Goal: Task Accomplishment & Management: Use online tool/utility

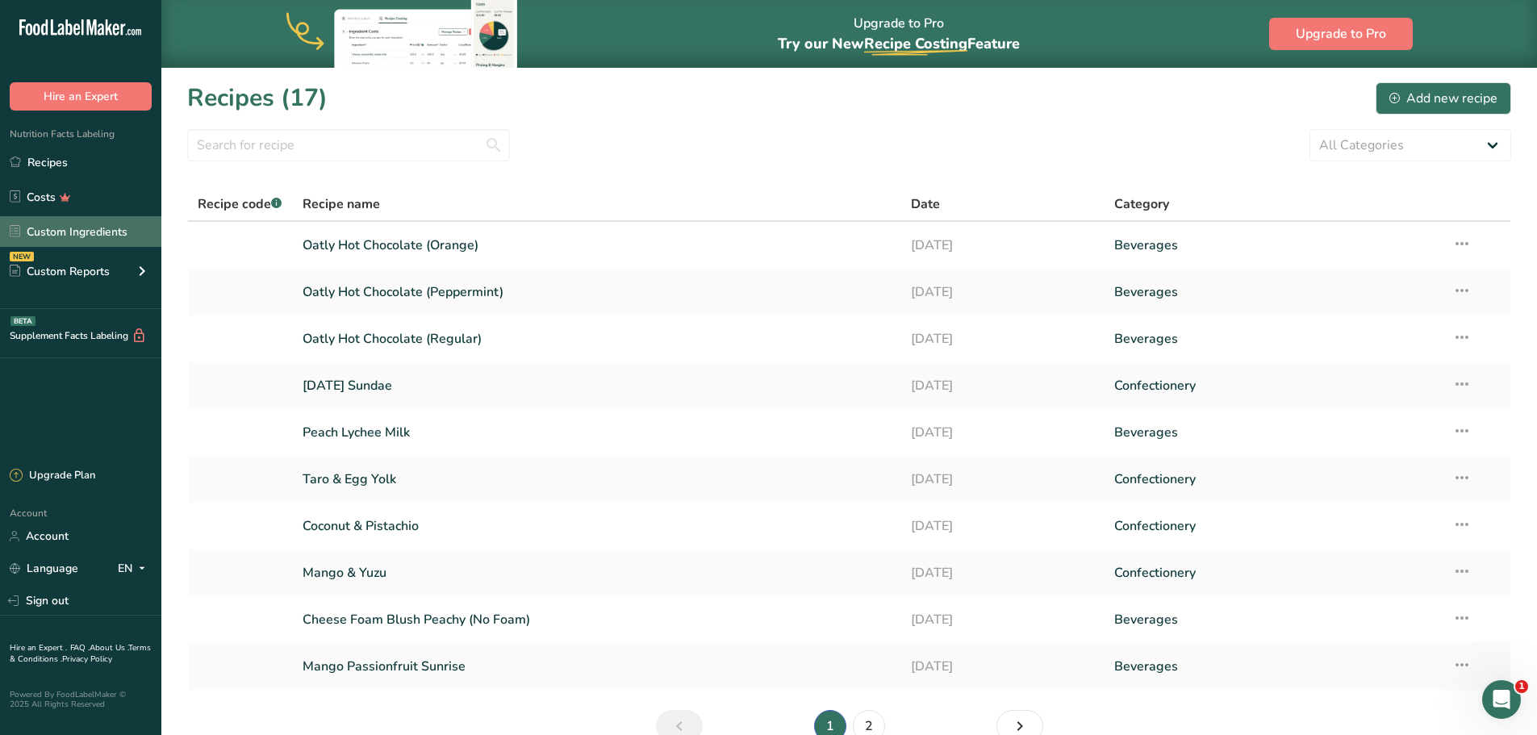
click at [100, 220] on link "Custom Ingredients" at bounding box center [80, 231] width 161 height 31
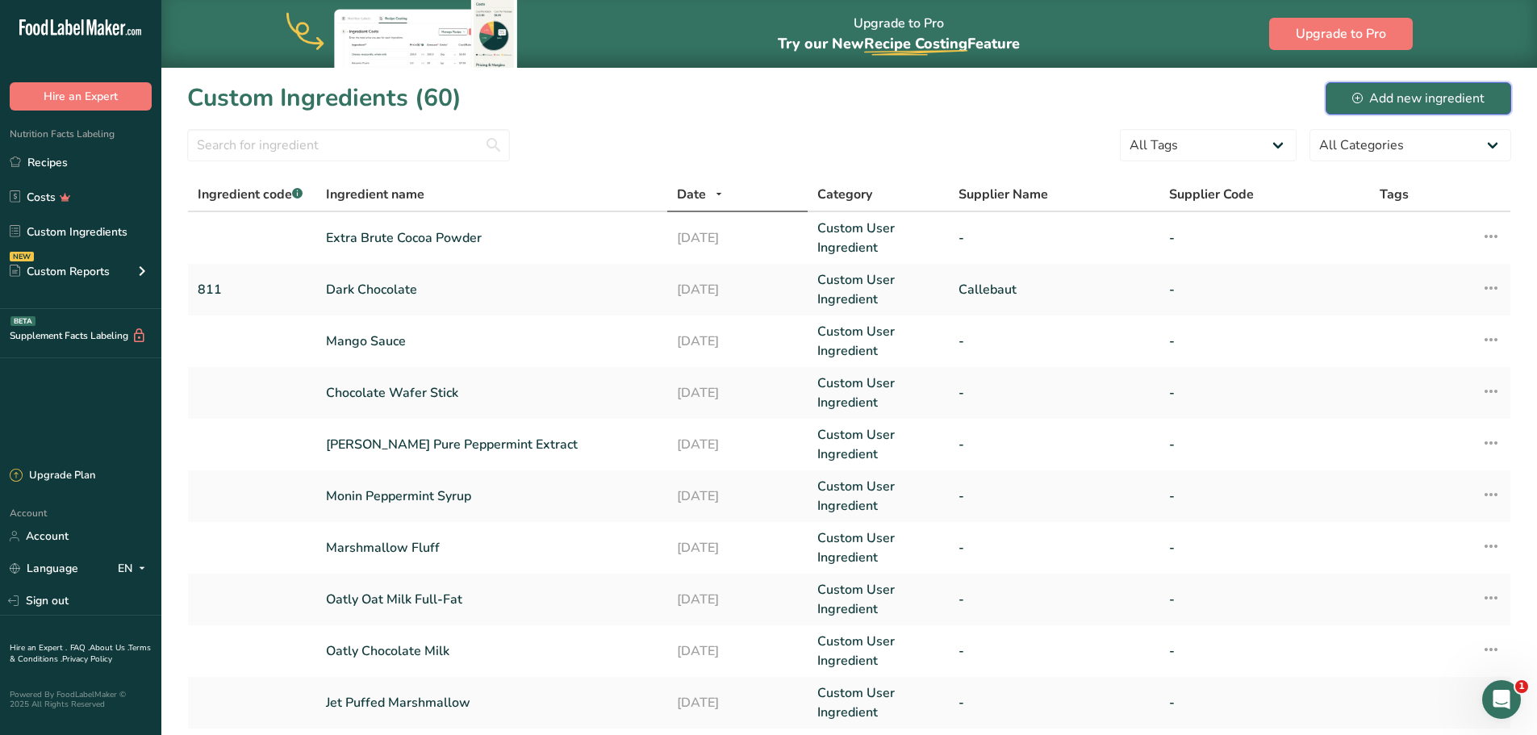
click at [1377, 105] on div "Add new ingredient" at bounding box center [1419, 98] width 132 height 19
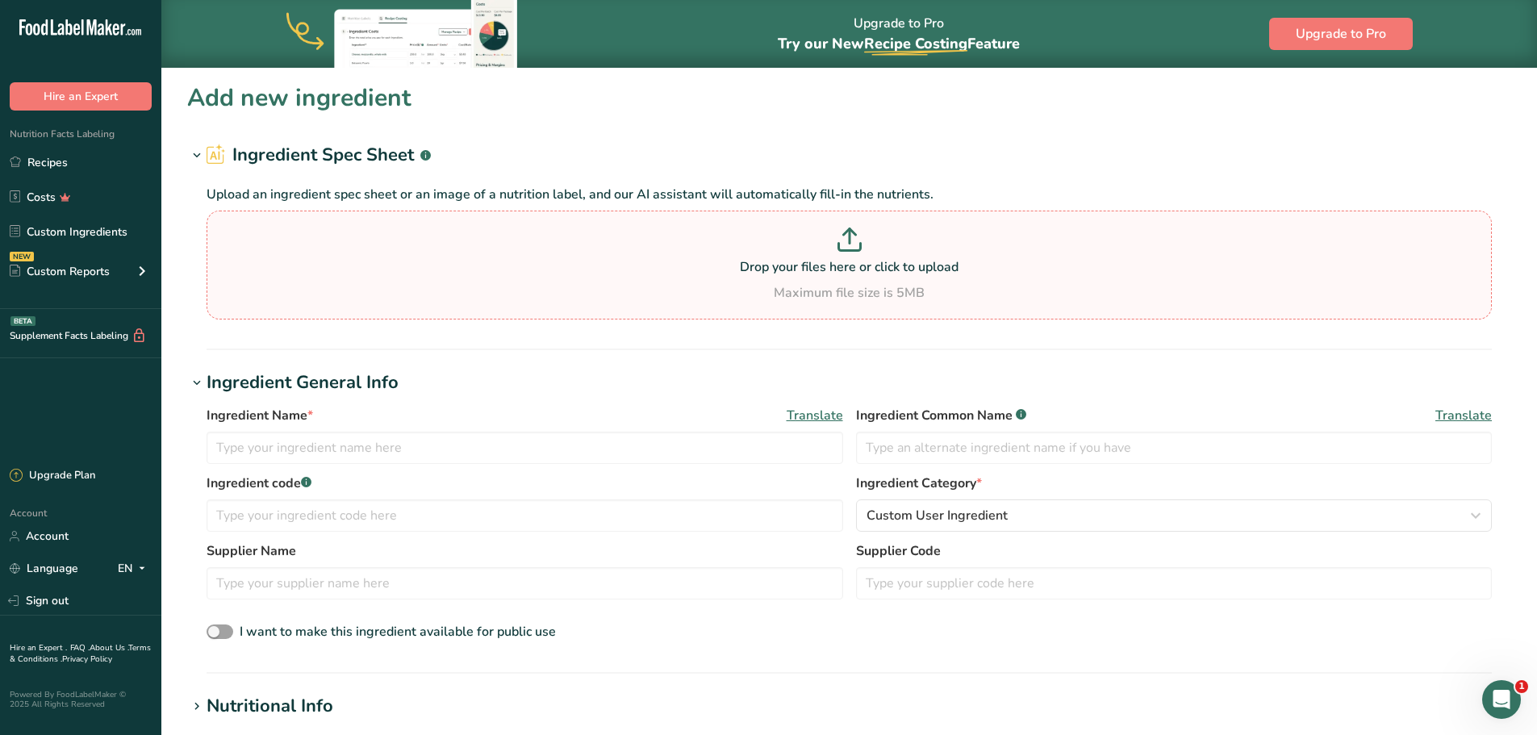
click at [721, 303] on section "Drop your files here or click to upload Maximum file size is 5MB" at bounding box center [850, 265] width 1278 height 101
click at [721, 303] on input "Drop your files here or click to upload Maximum file size is 5MB" at bounding box center [850, 265] width 1286 height 109
type input "C:\fakepath\Image_20250916154221_298_6.jpg"
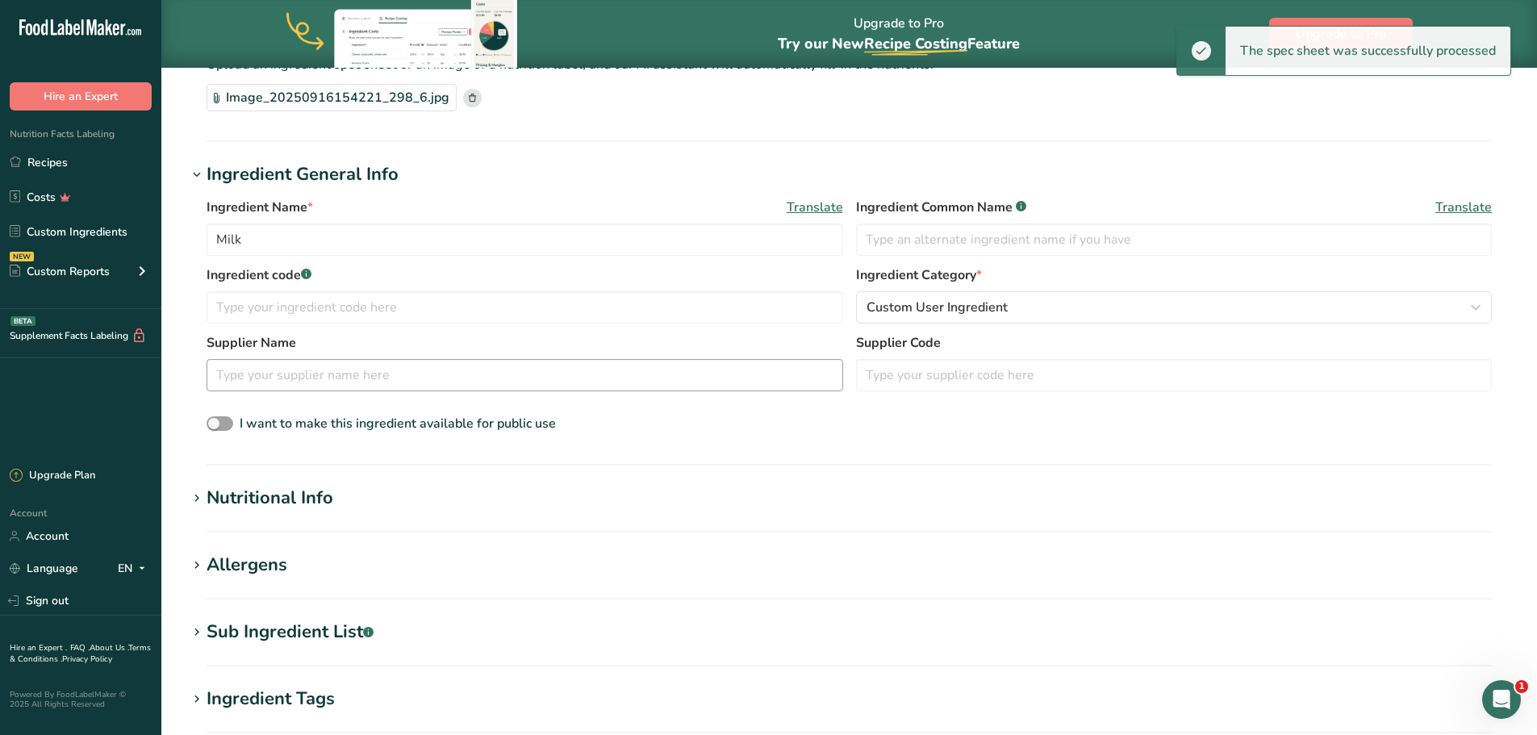
scroll to position [161, 0]
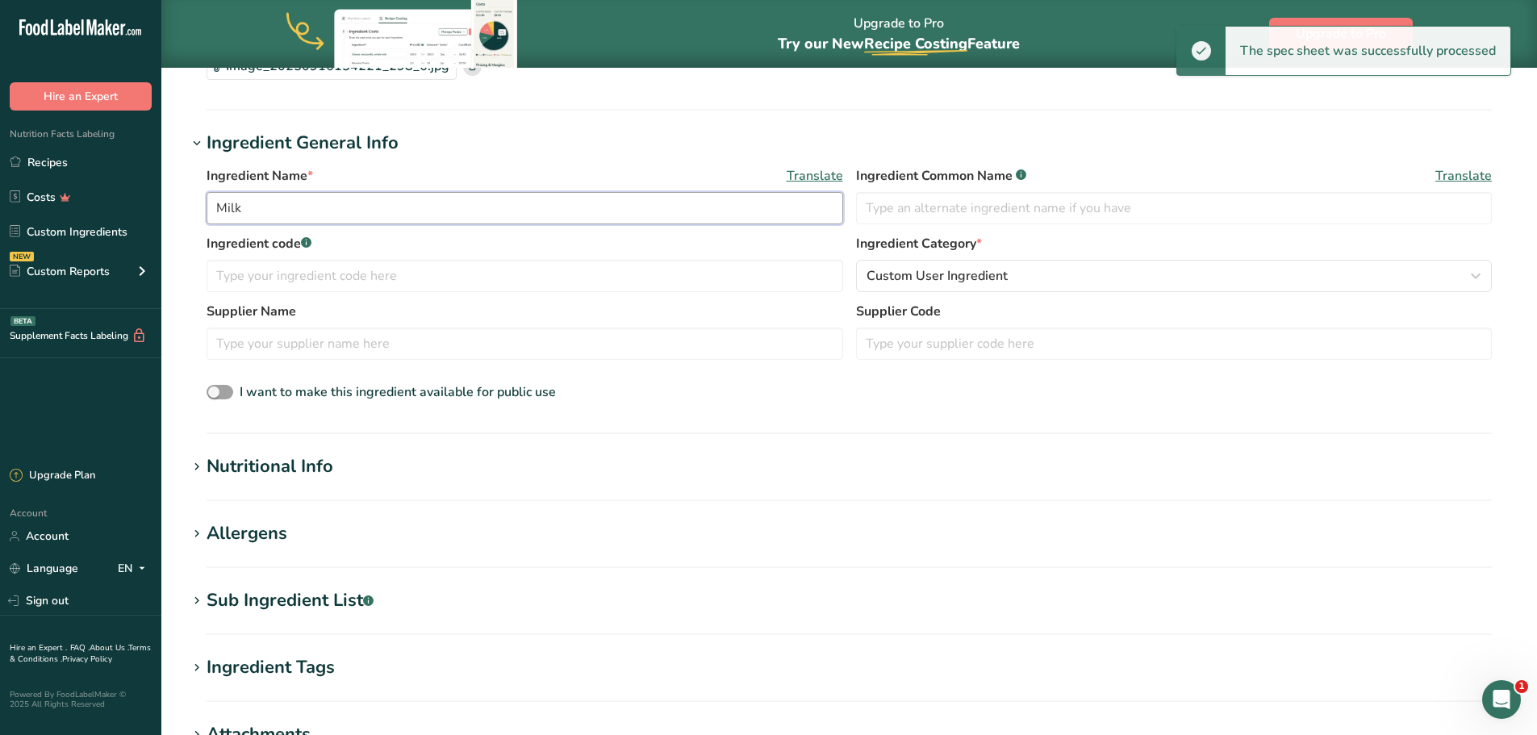
click at [439, 223] on input "Milk" at bounding box center [525, 208] width 637 height 32
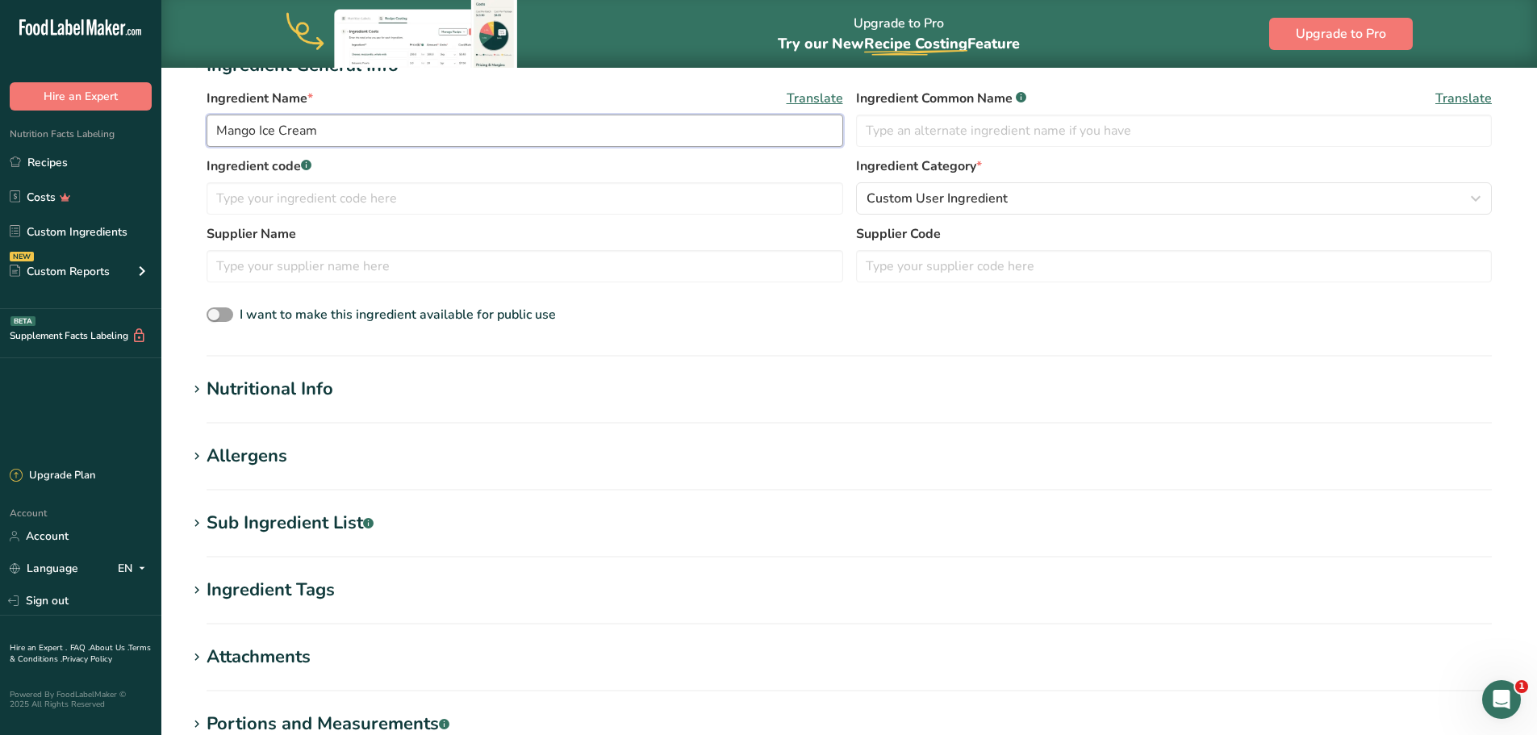
scroll to position [323, 0]
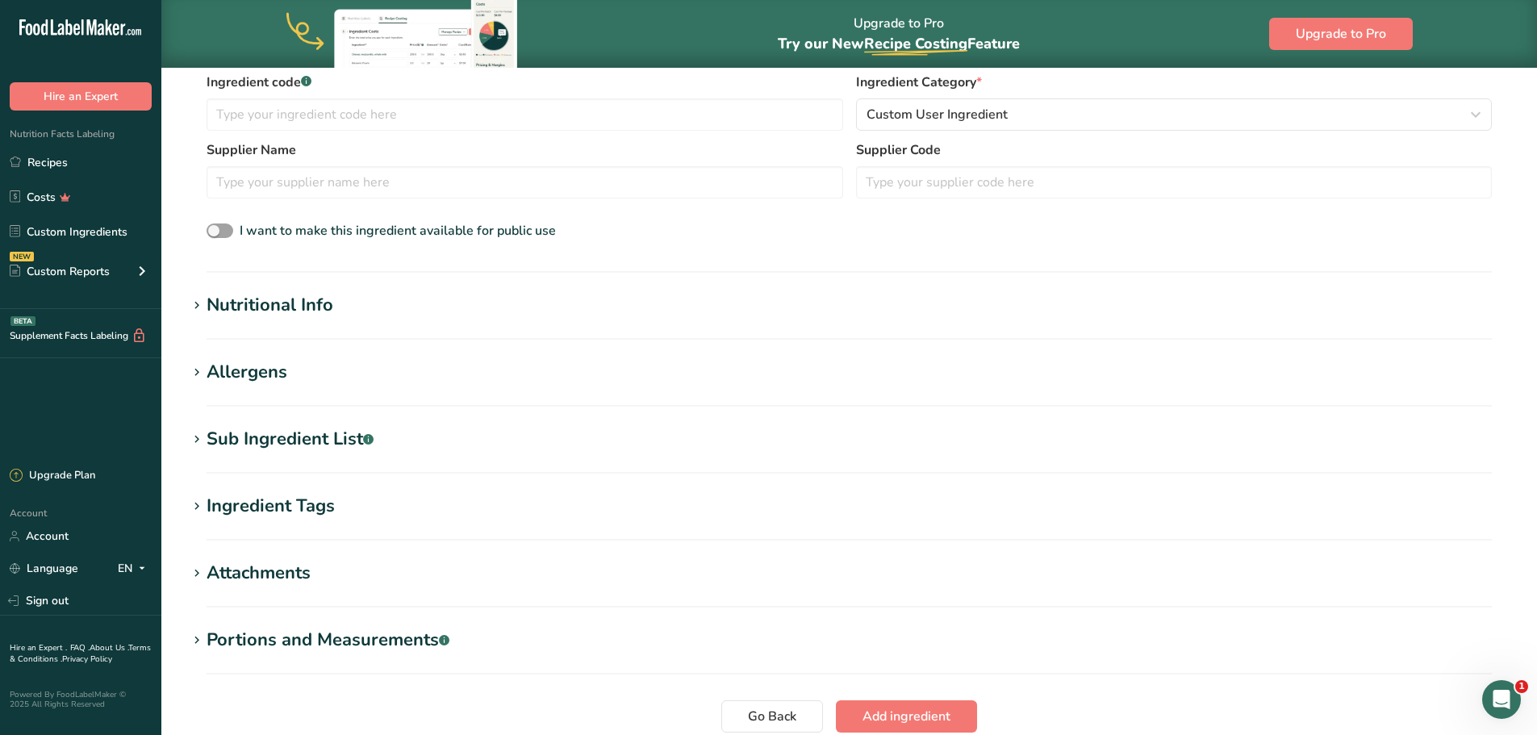
type input "Mango Ice Cream"
click at [358, 325] on section "Nutritional Info Serving Size .a-a{fill:#347362;}.b-a{fill:#fff;} Add ingredien…" at bounding box center [849, 316] width 1324 height 48
click at [312, 281] on section "Add new ingredient Ingredient Spec Sheet .a-a{fill:#347362;}.b-a{fill:#fff;} Up…" at bounding box center [849, 281] width 1376 height 1074
click at [307, 301] on div "Nutritional Info" at bounding box center [270, 305] width 127 height 27
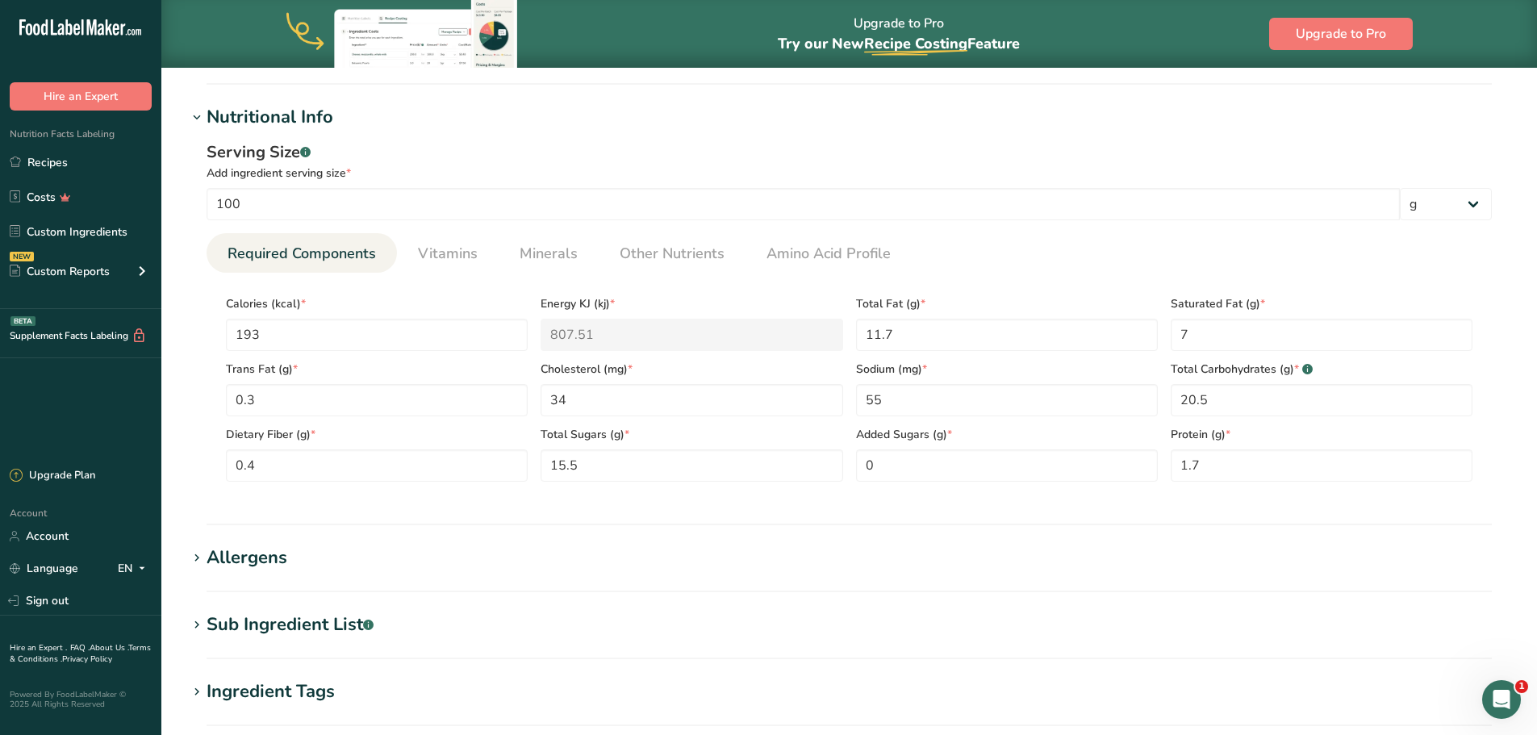
scroll to position [514, 0]
click at [288, 197] on input "100" at bounding box center [804, 201] width 1194 height 32
click at [486, 320] on input "193" at bounding box center [377, 332] width 302 height 32
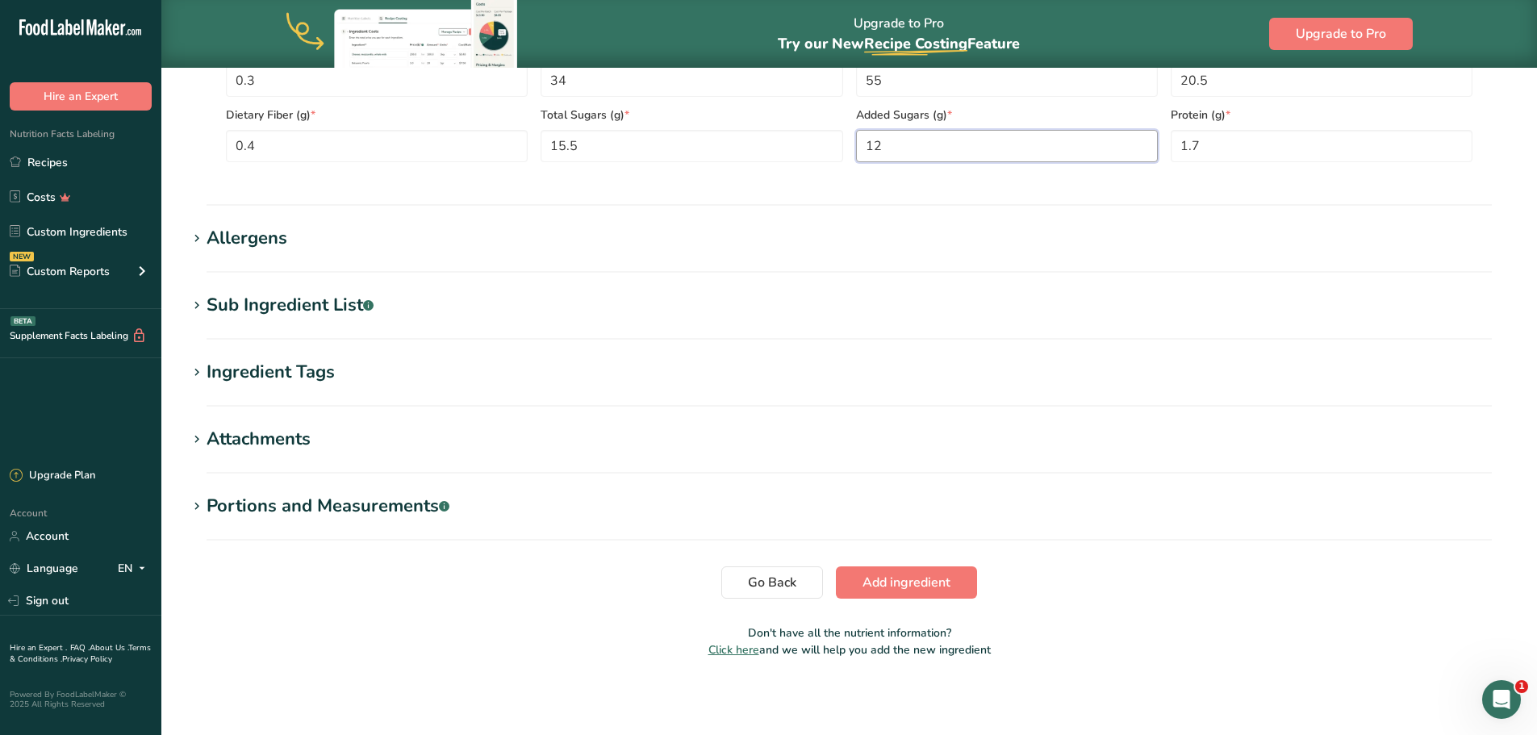
scroll to position [831, 0]
type Sugars "12"
click at [276, 258] on section "Allergens Add any known allergens associated with your ingredient Milk Soy Whea…" at bounding box center [849, 248] width 1324 height 48
click at [276, 242] on div "Allergens" at bounding box center [247, 237] width 81 height 27
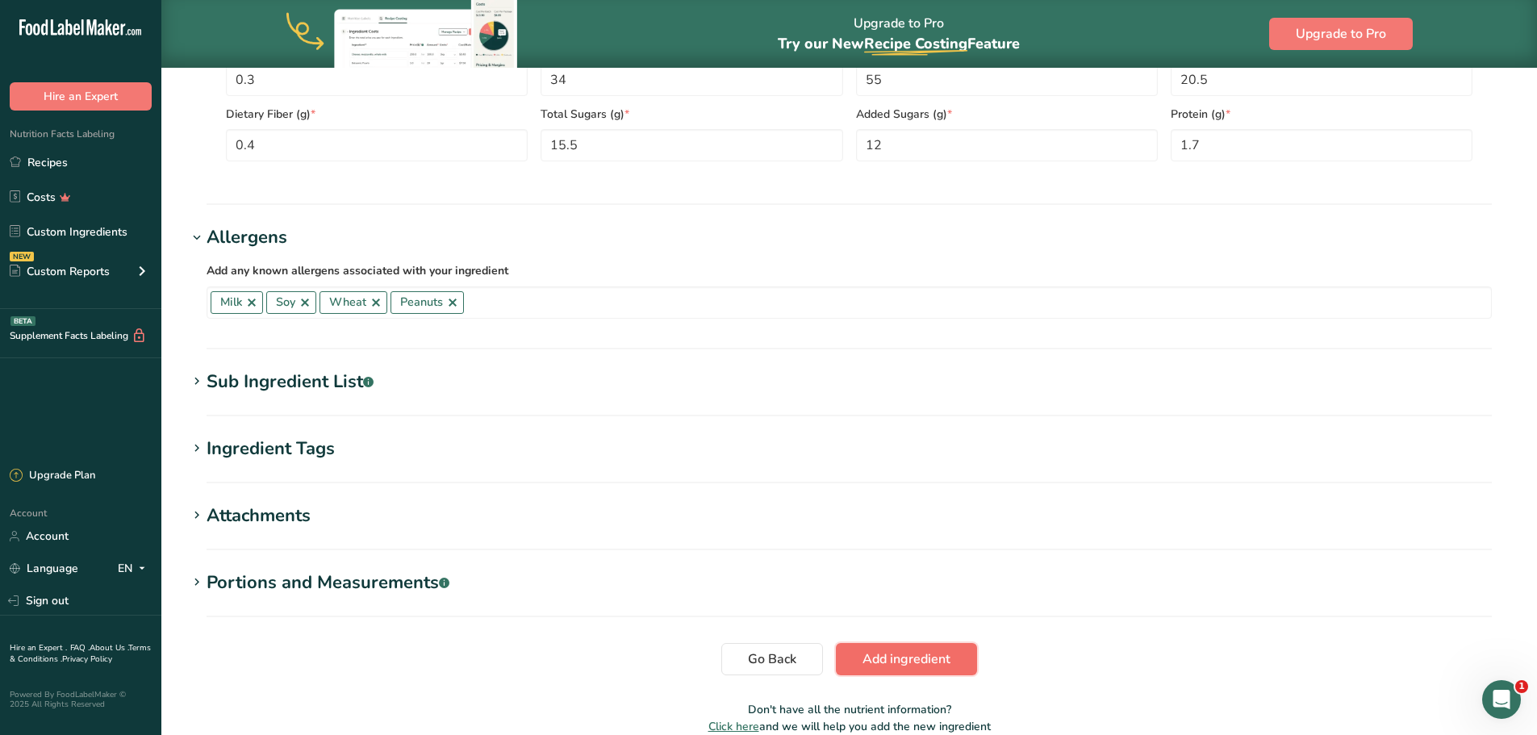
click at [939, 667] on span "Add ingredient" at bounding box center [907, 659] width 88 height 19
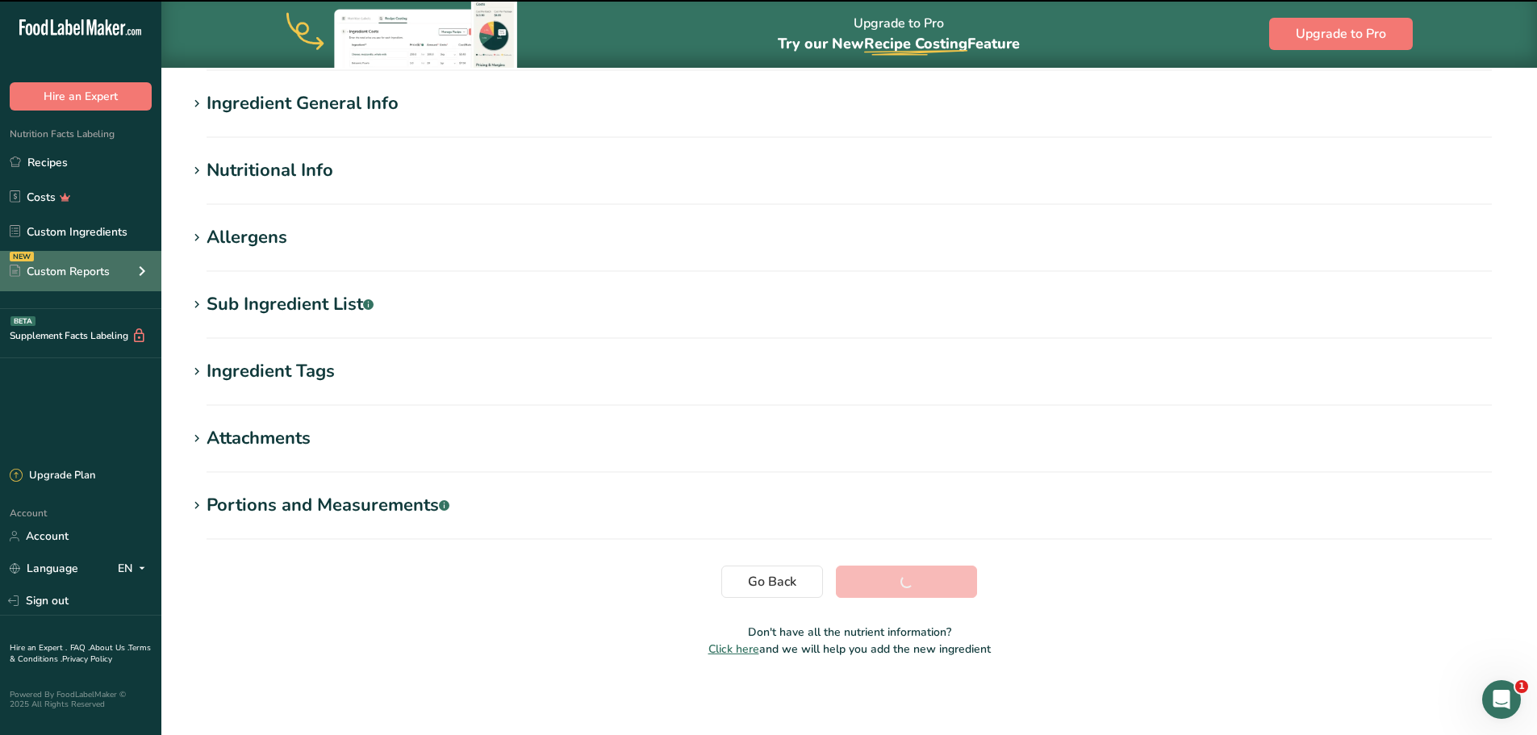
scroll to position [119, 0]
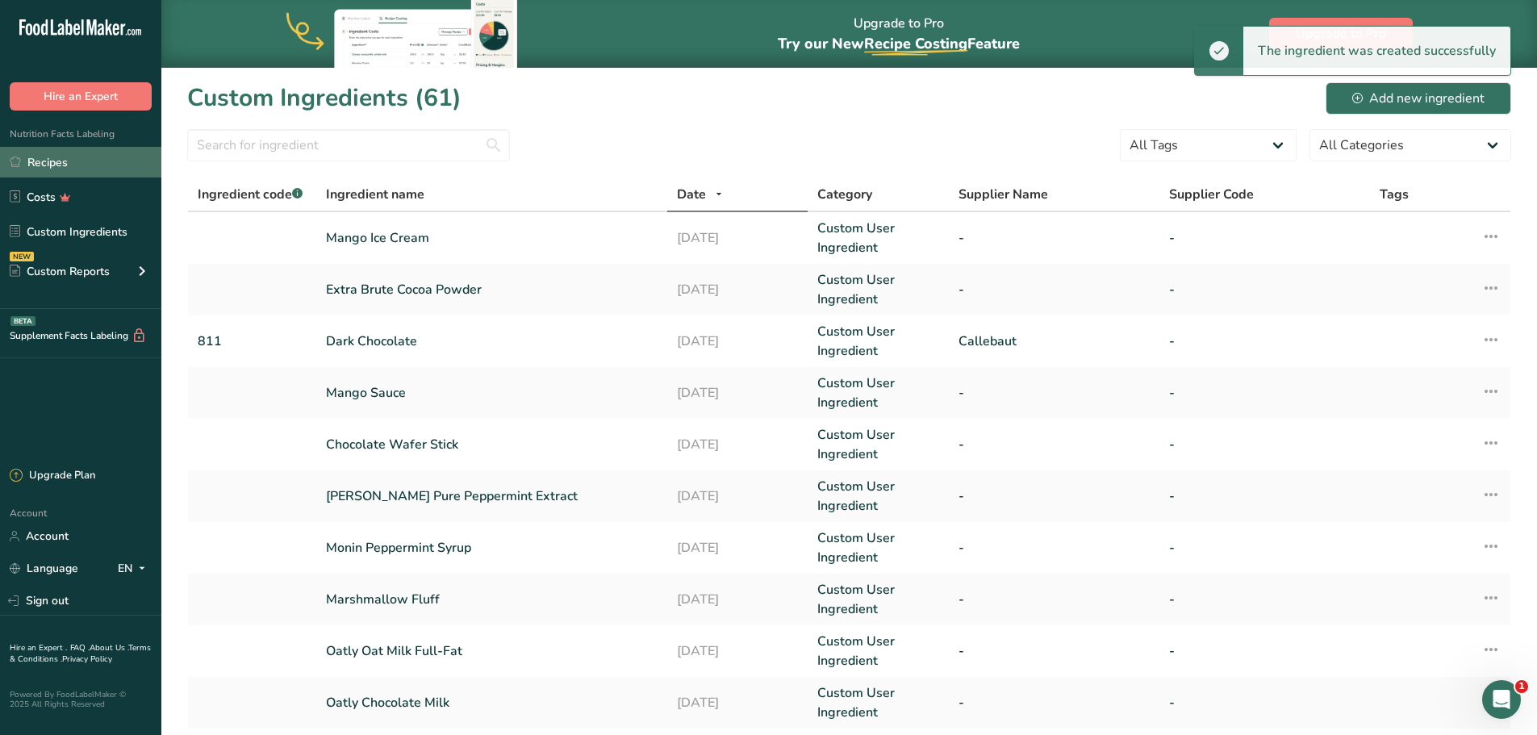
click at [77, 165] on link "Recipes" at bounding box center [80, 162] width 161 height 31
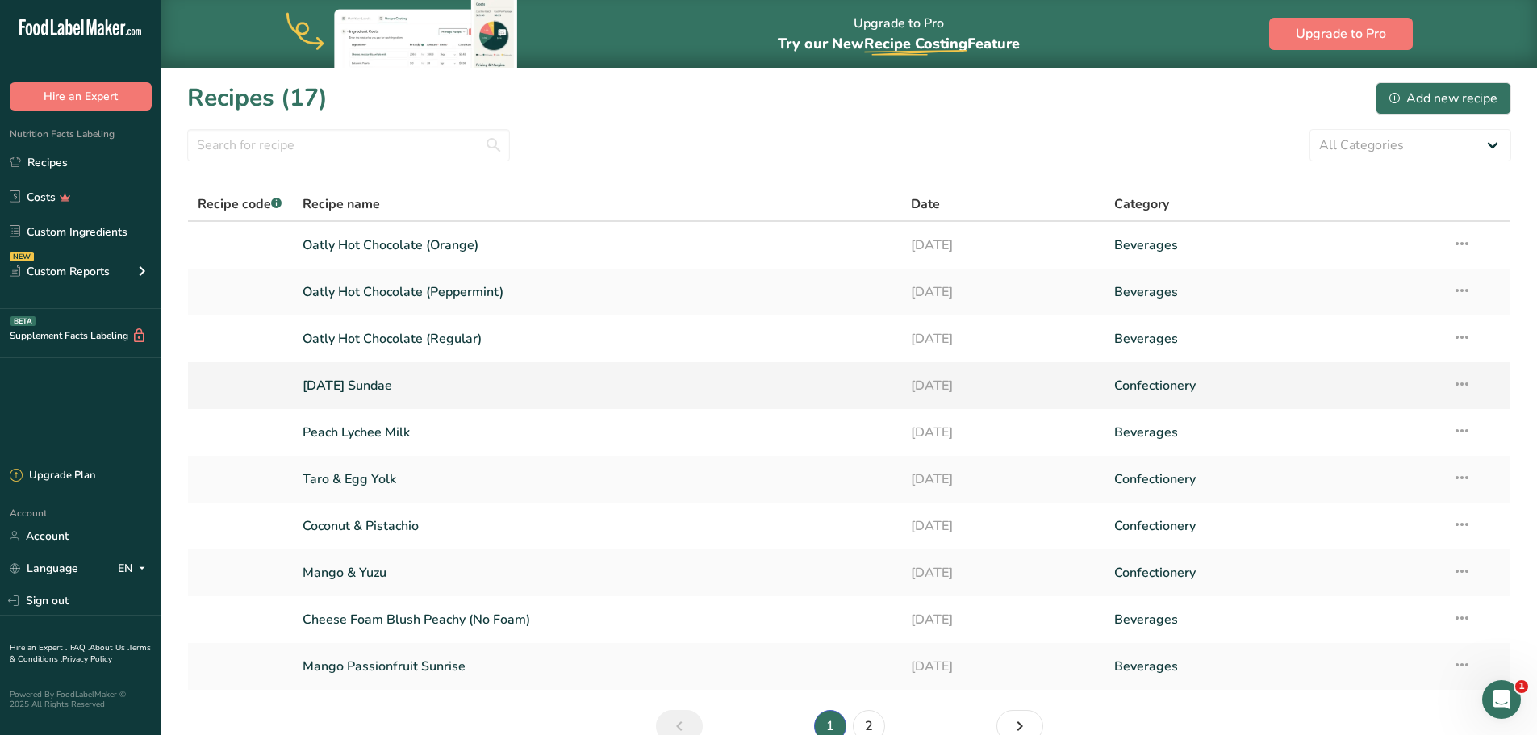
click at [382, 372] on link "[DATE] Sundae" at bounding box center [598, 386] width 590 height 34
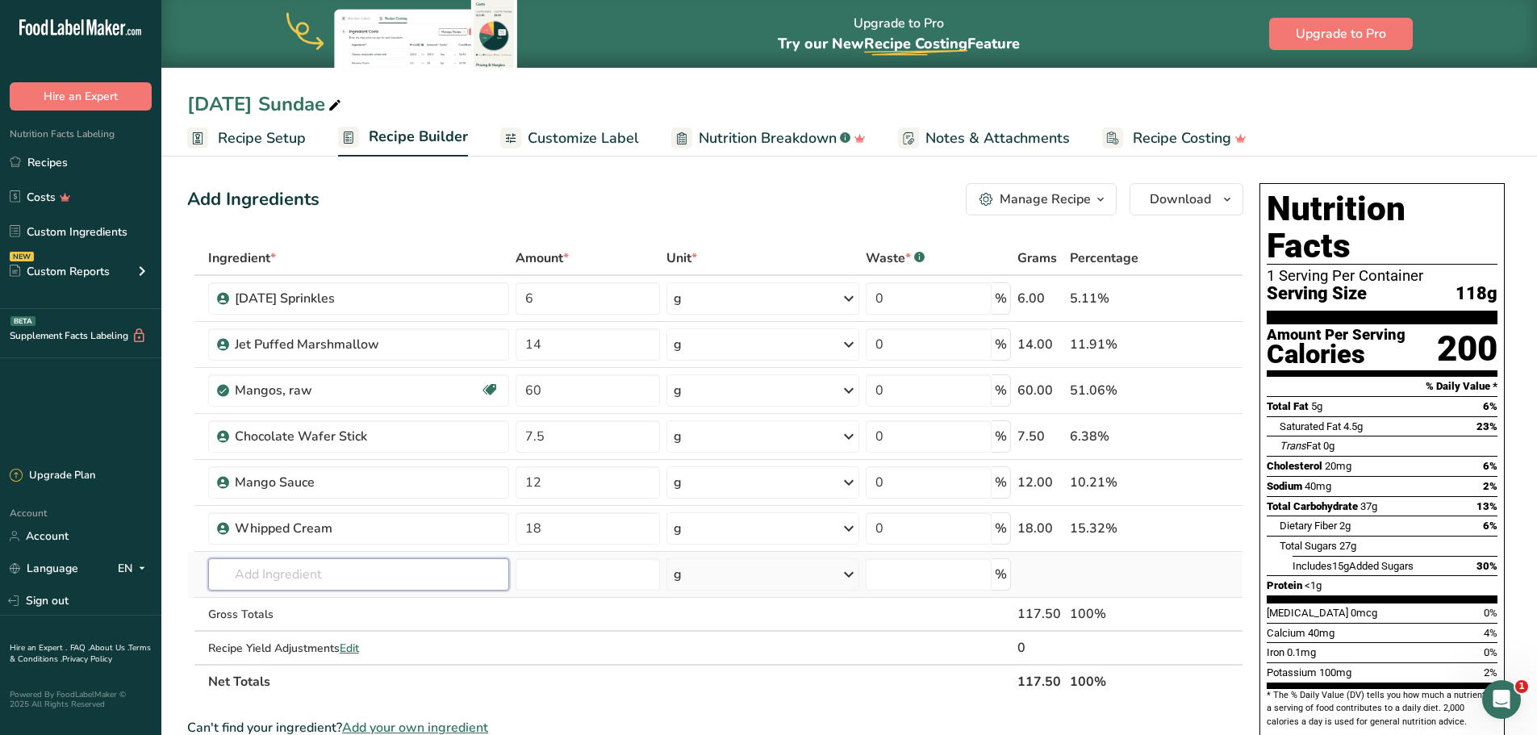
click at [388, 572] on input "text" at bounding box center [358, 574] width 301 height 32
type input "mango ice cream"
click at [286, 495] on p "Mango Ice Cream" at bounding box center [273, 491] width 104 height 17
type input "Mango Ice Cream"
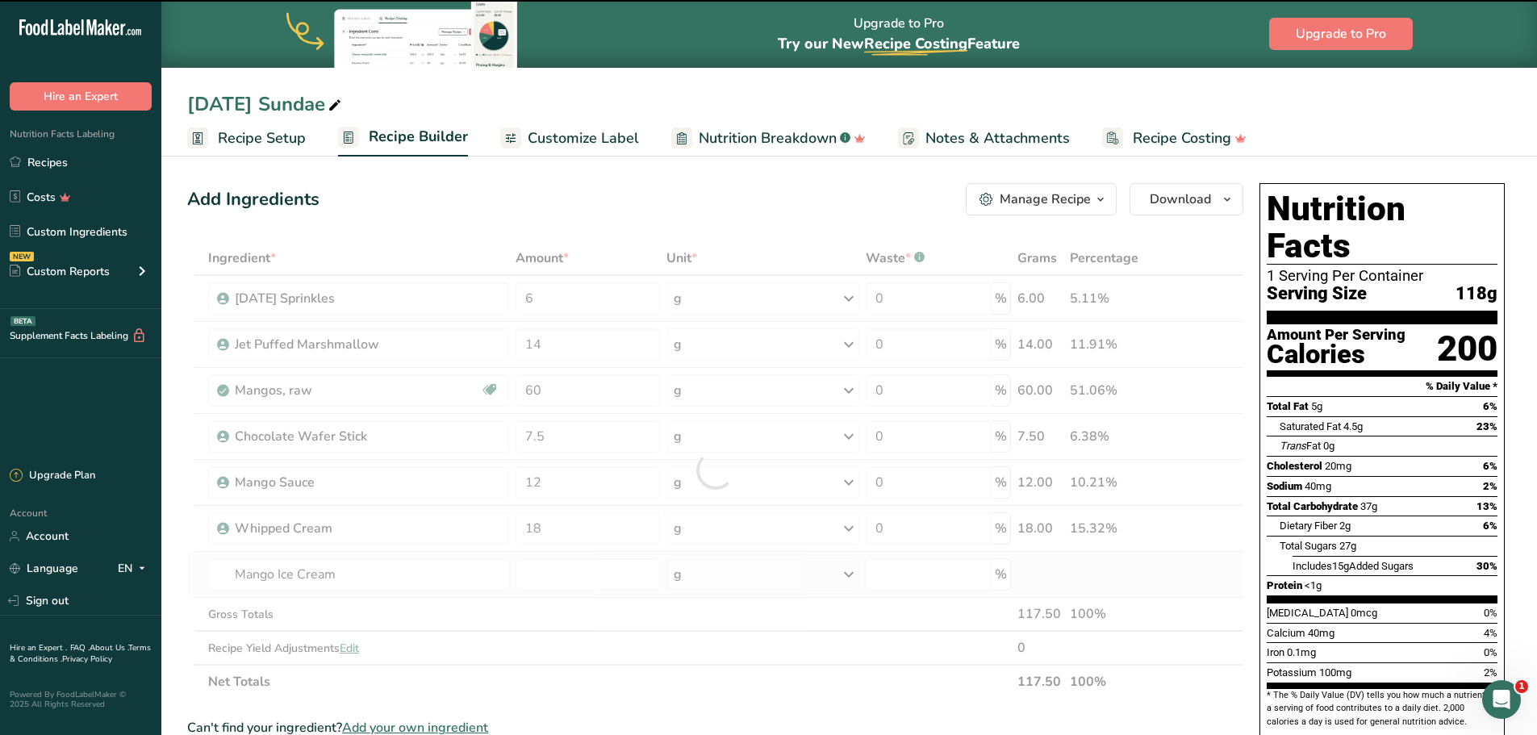
type input "0"
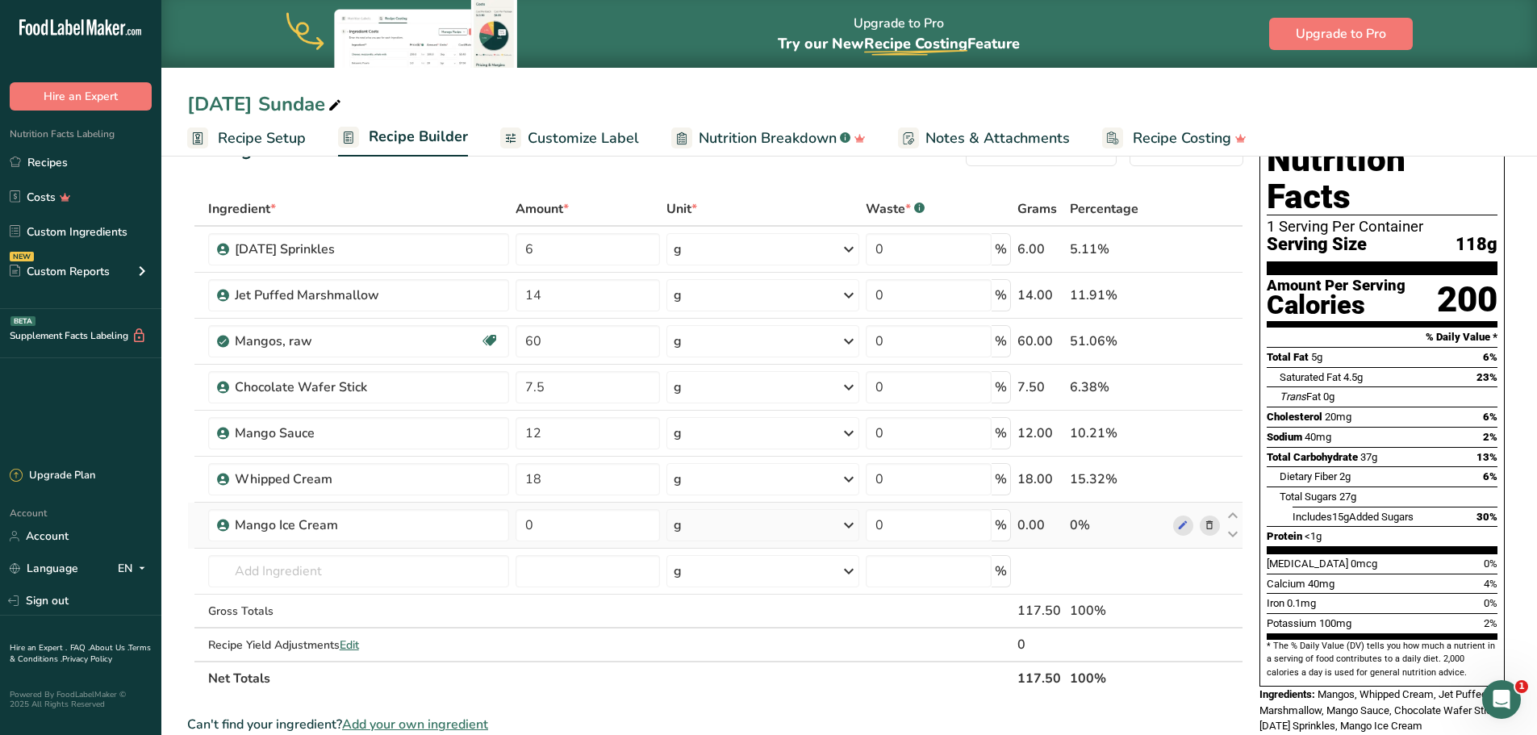
scroll to position [48, 0]
click at [392, 535] on div "Mango Ice Cream" at bounding box center [336, 525] width 202 height 19
click at [362, 527] on div "Mango Ice Cream" at bounding box center [336, 525] width 202 height 19
click at [1215, 531] on icon at bounding box center [1209, 526] width 11 height 17
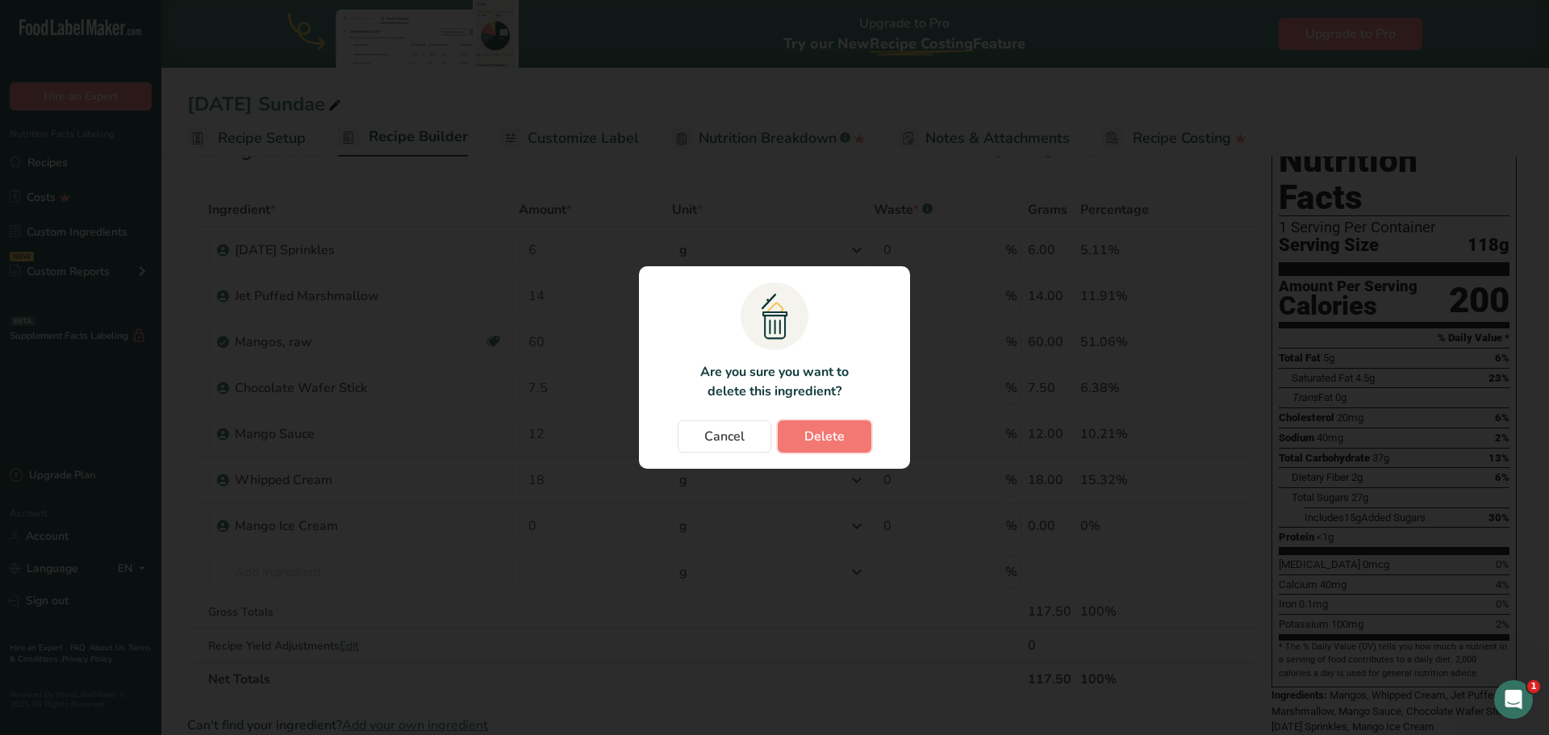
drag, startPoint x: 827, startPoint y: 440, endPoint x: 812, endPoint y: 429, distance: 19.0
click at [825, 440] on span "Delete" at bounding box center [825, 436] width 40 height 19
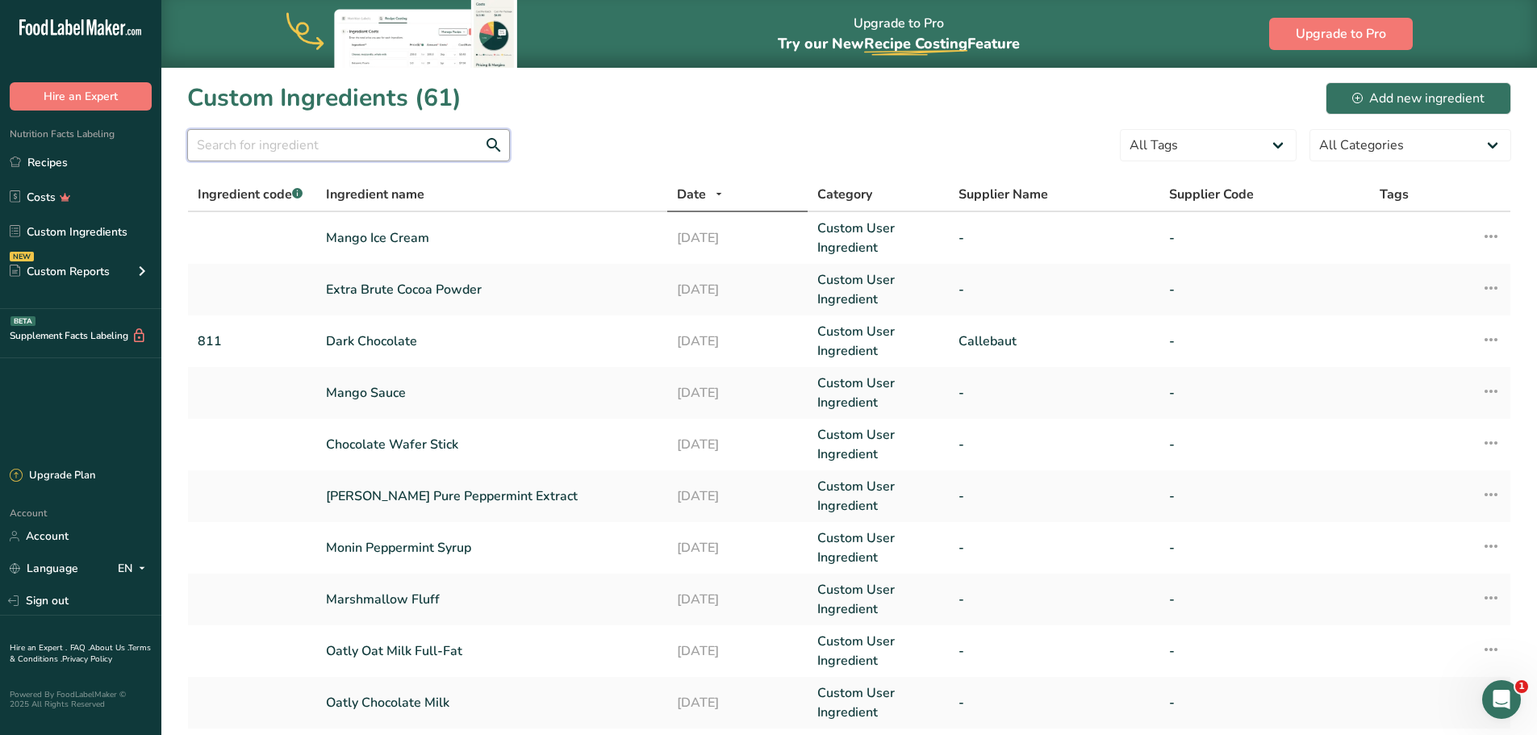
click at [327, 152] on input "text" at bounding box center [348, 145] width 323 height 32
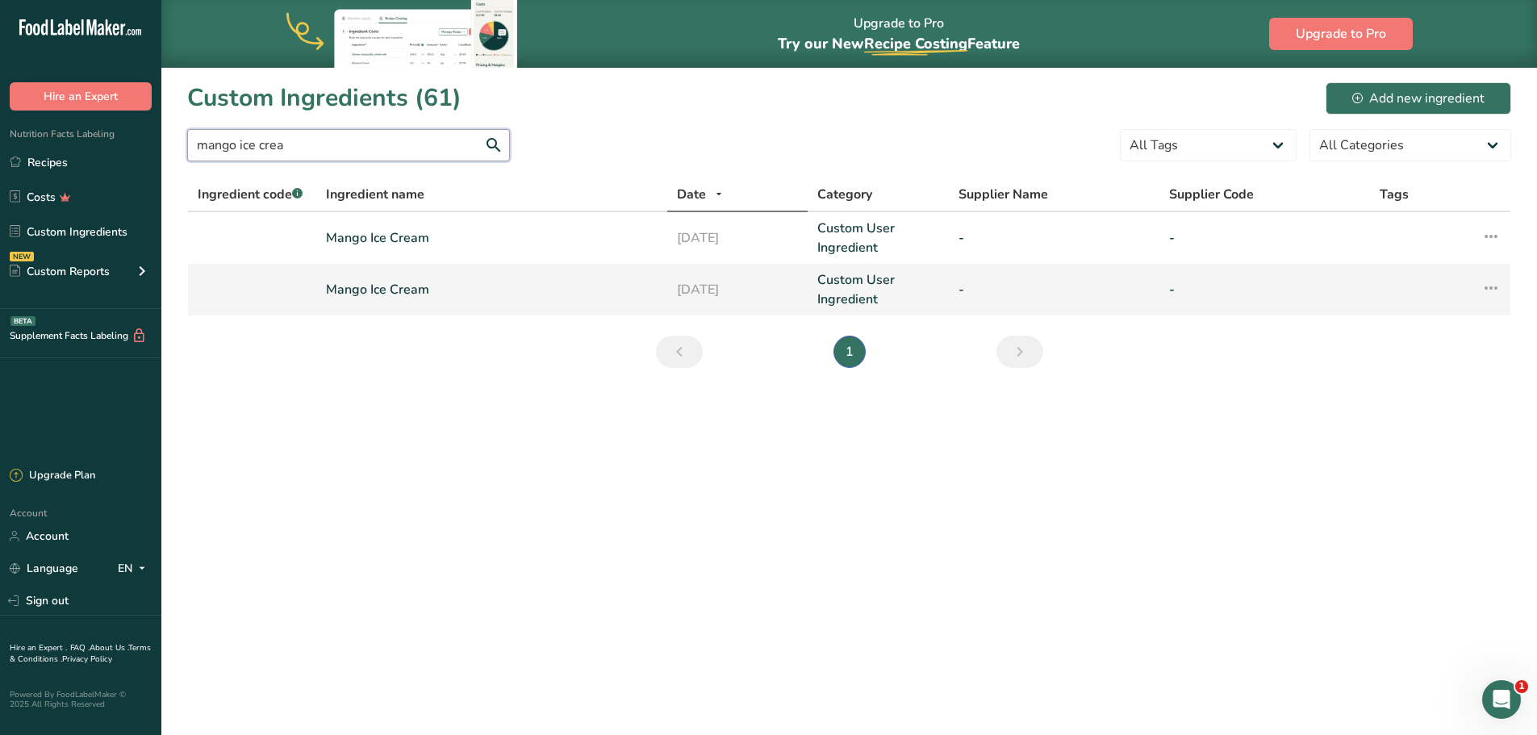
type input "mango ice crea"
click at [398, 280] on link "Mango Ice Cream" at bounding box center [492, 289] width 332 height 19
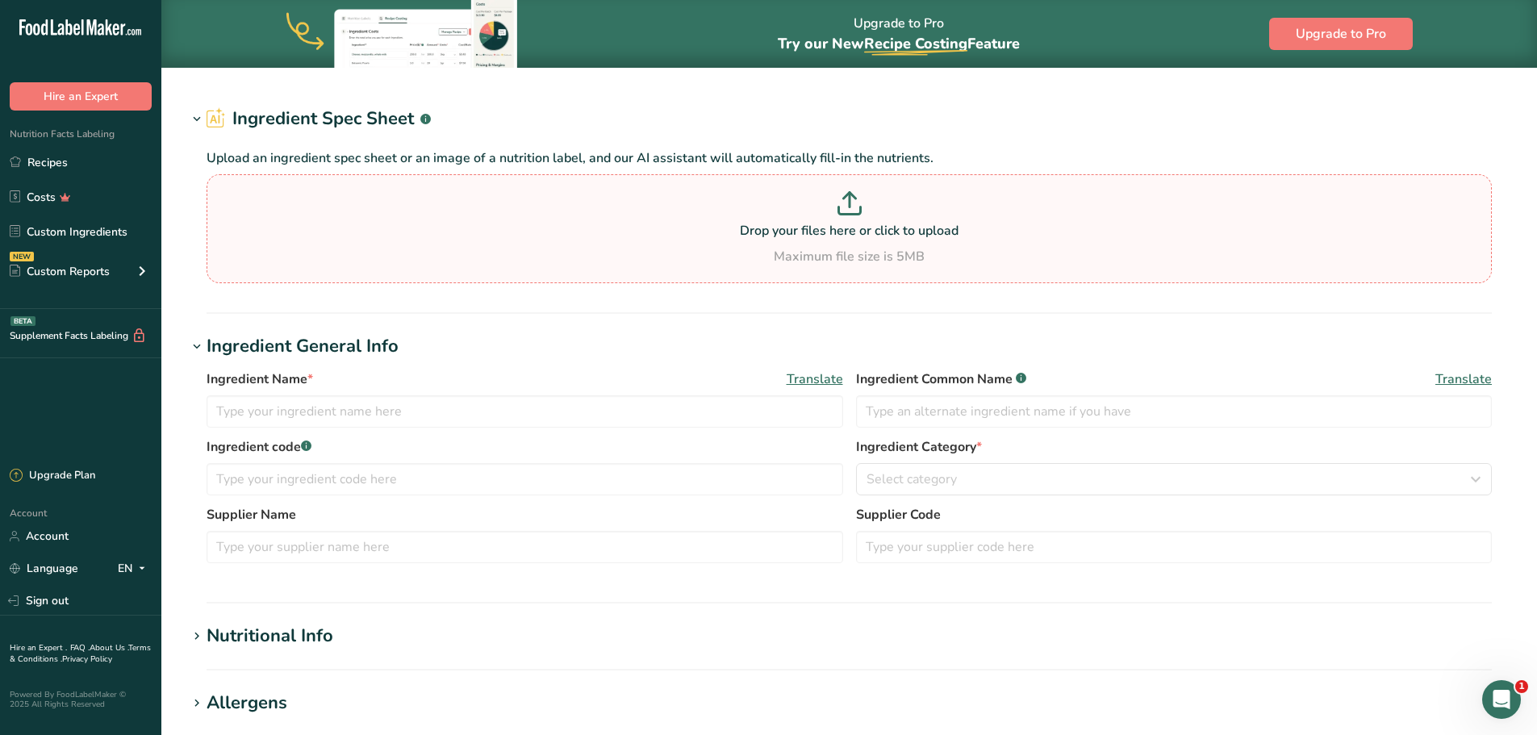
type input "Mango Ice Cream"
type input "2465"
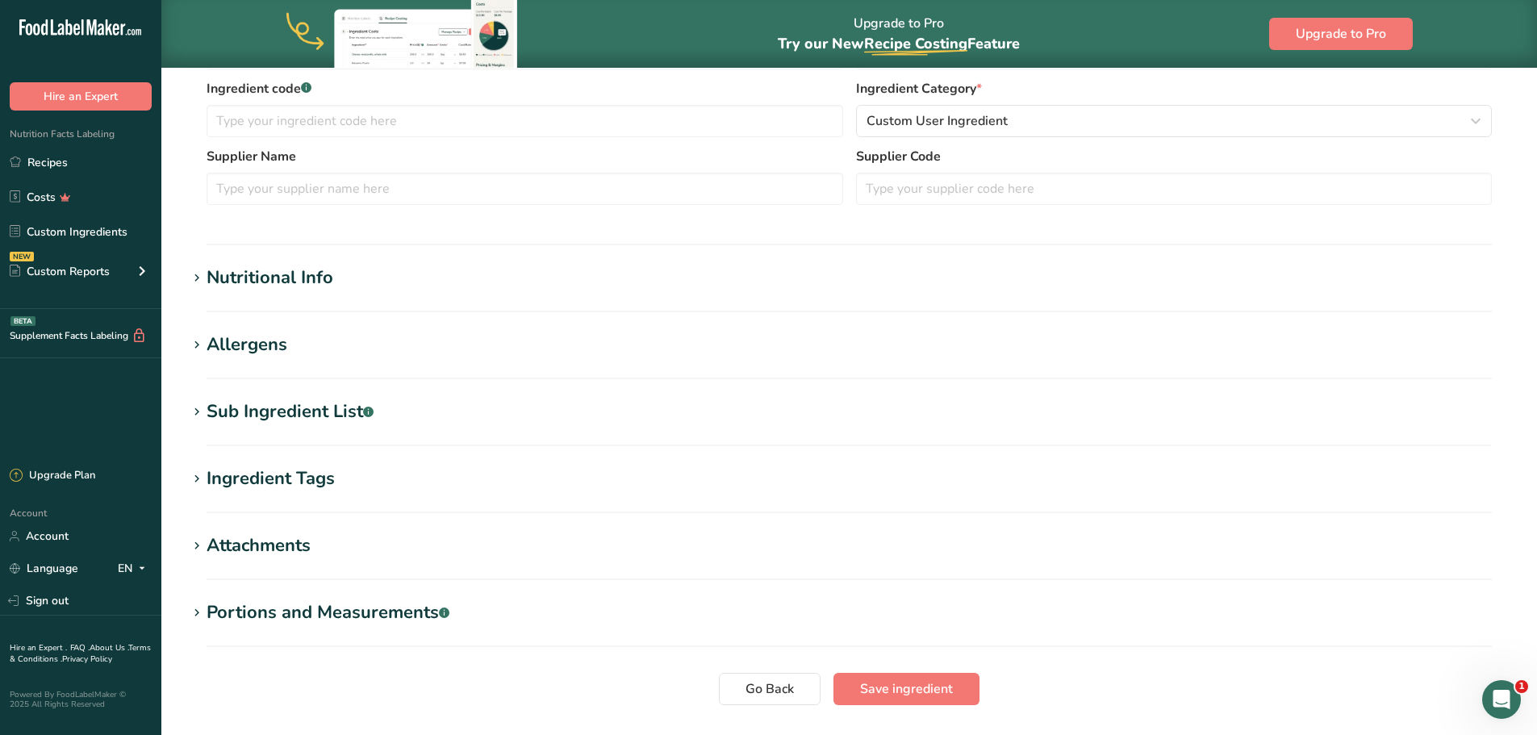
scroll to position [404, 0]
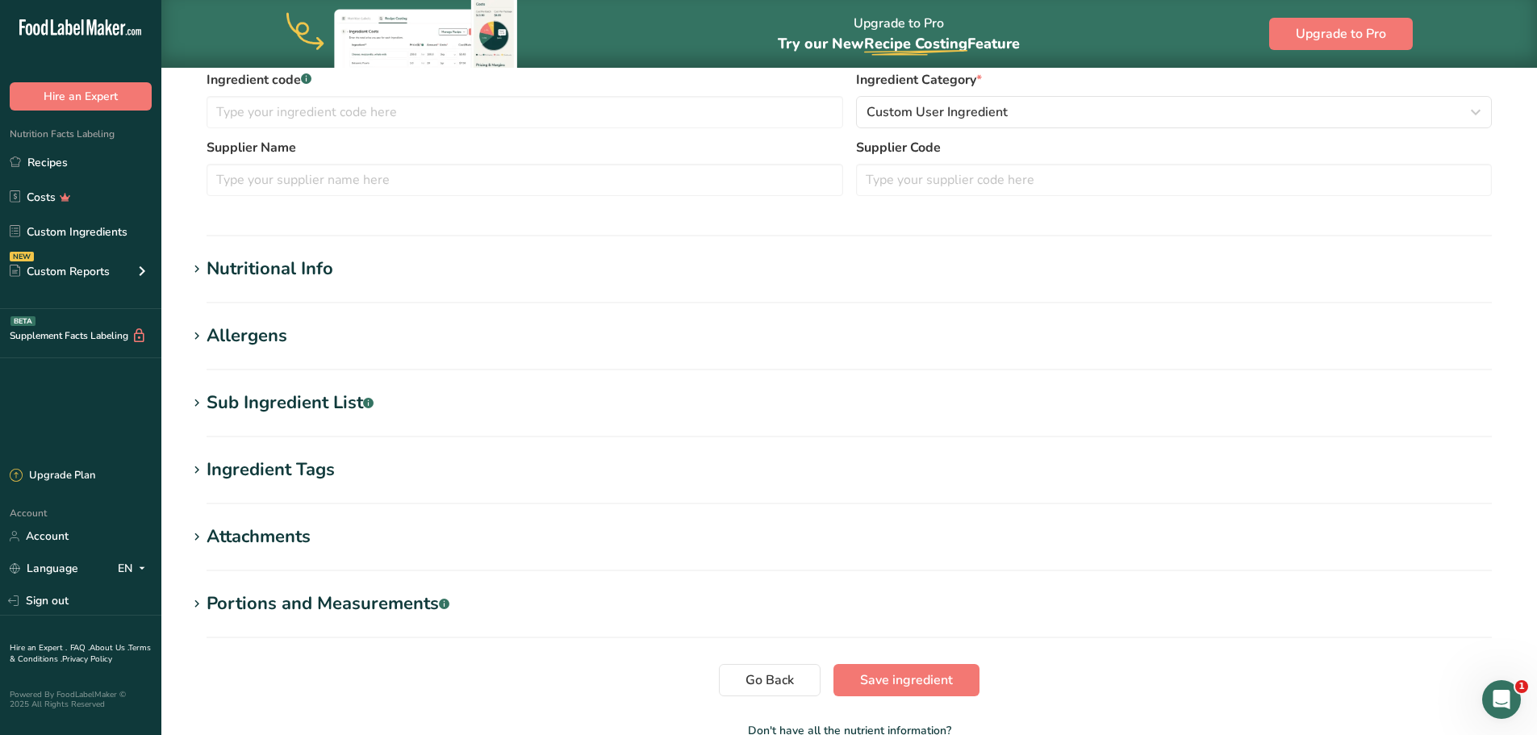
click at [332, 280] on div "Nutritional Info" at bounding box center [270, 269] width 127 height 27
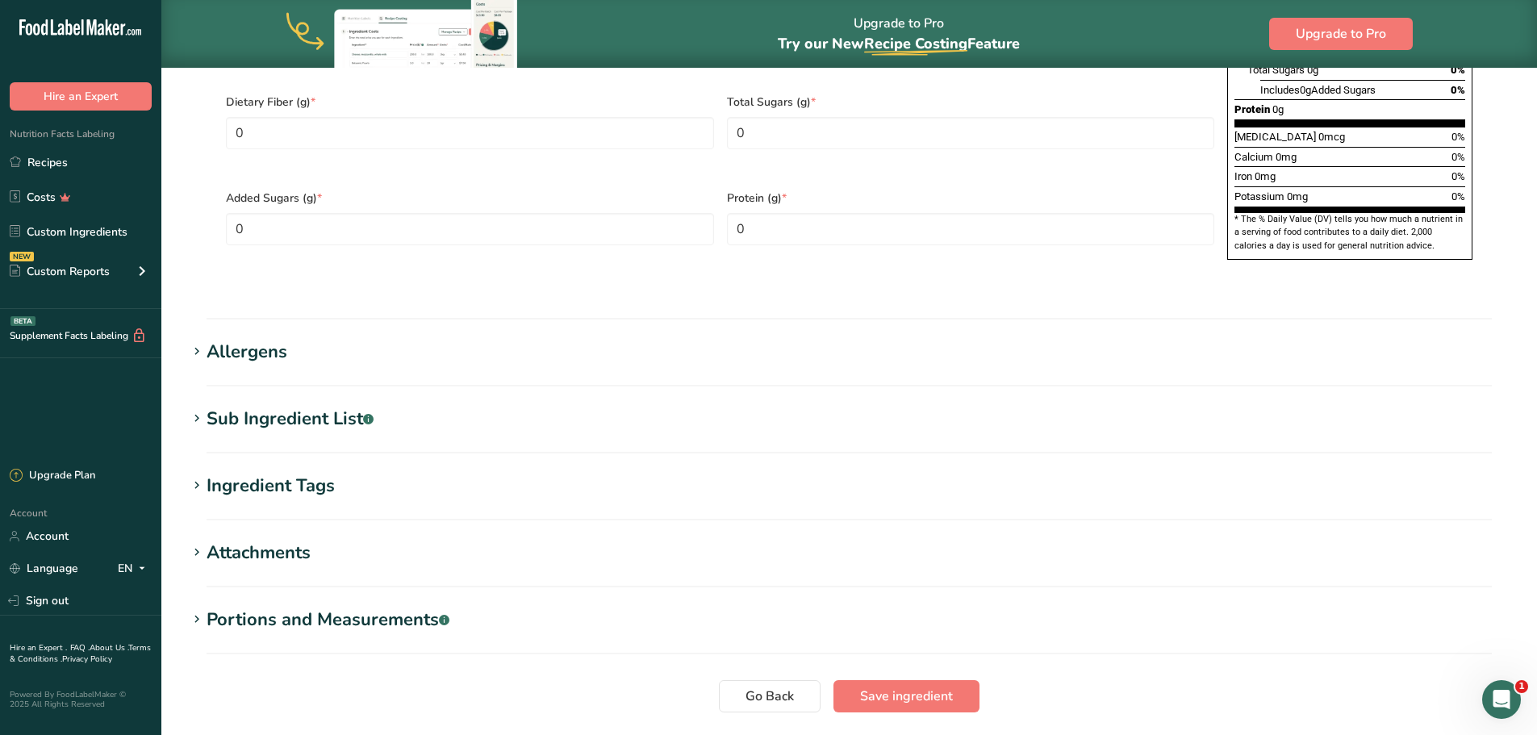
scroll to position [1218, 0]
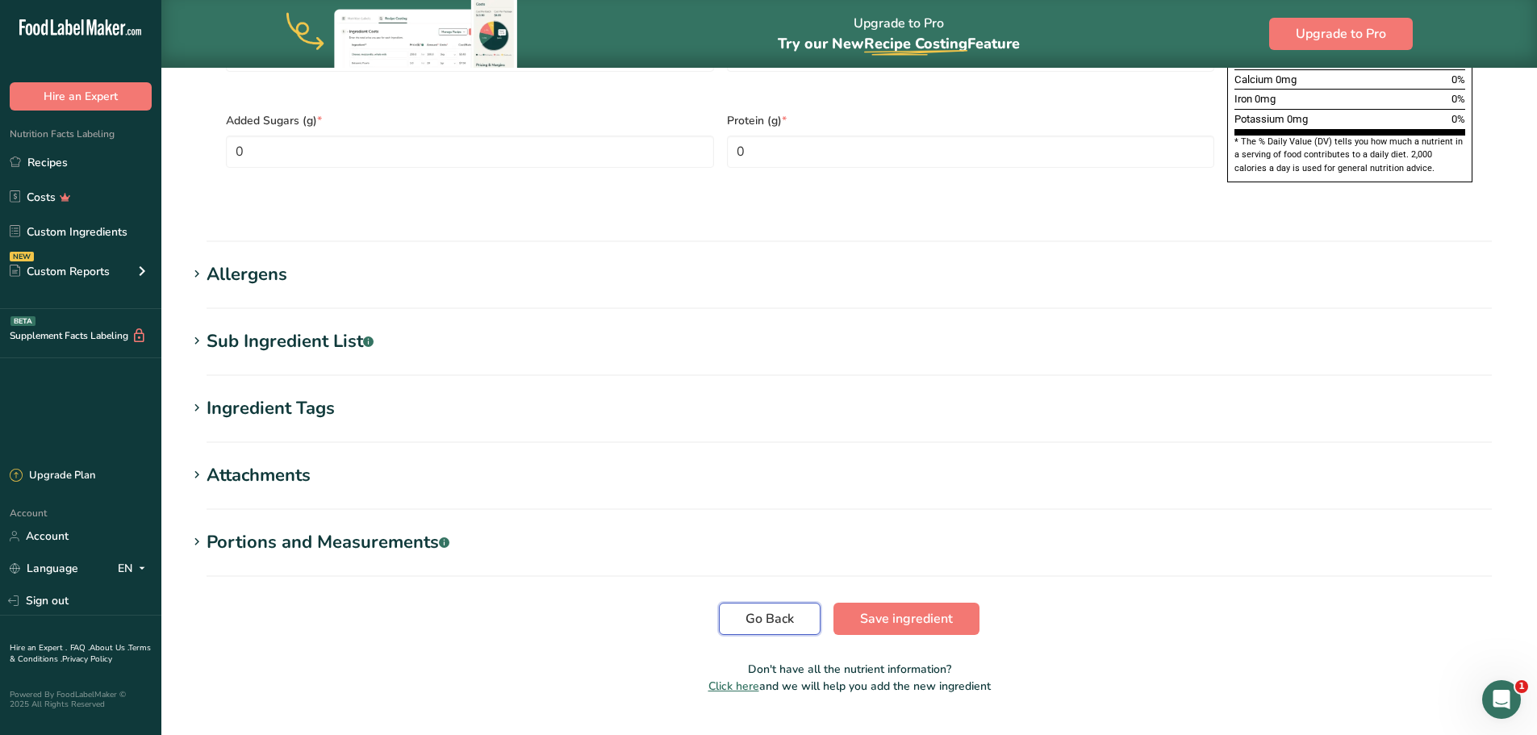
click at [798, 603] on button "Go Back" at bounding box center [770, 619] width 102 height 32
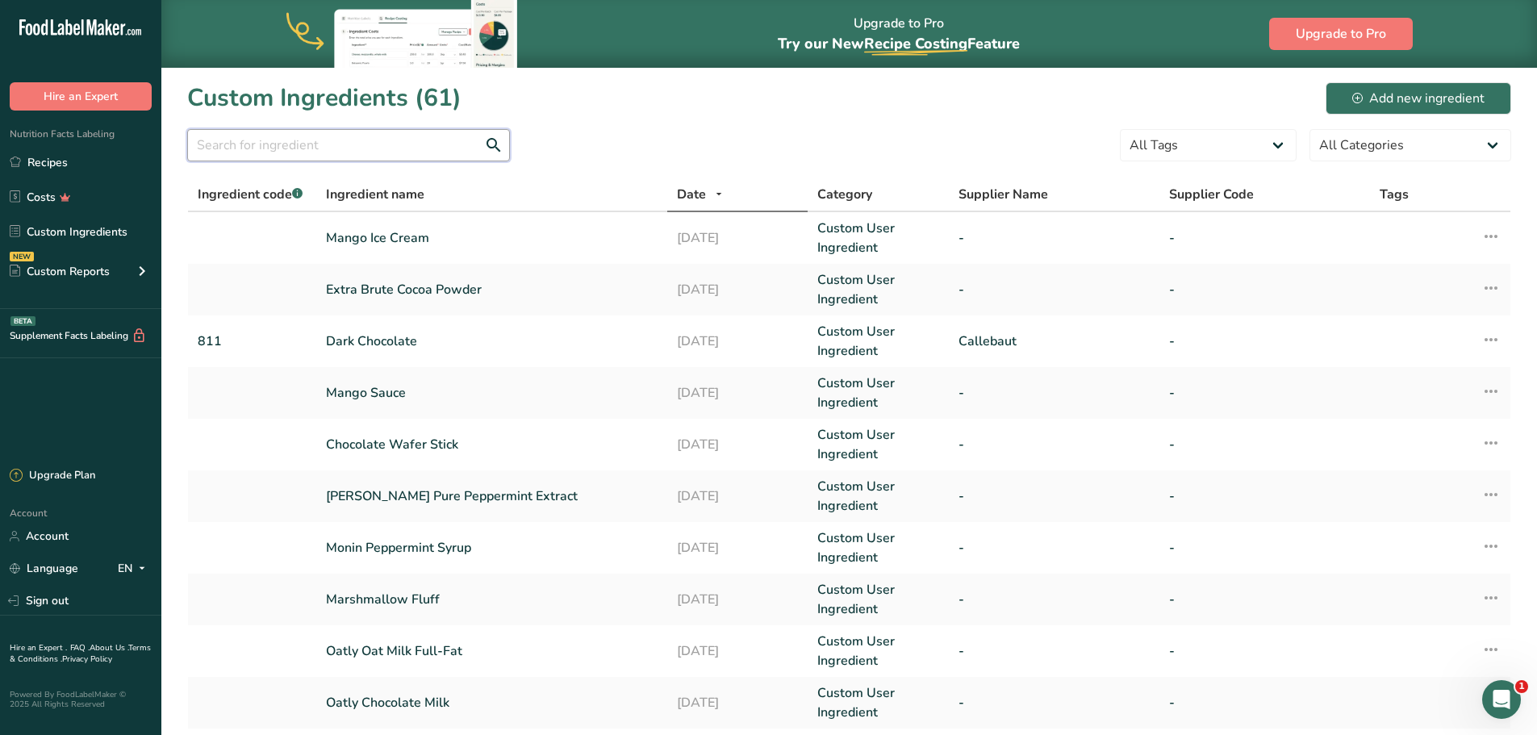
click at [399, 153] on input "text" at bounding box center [348, 145] width 323 height 32
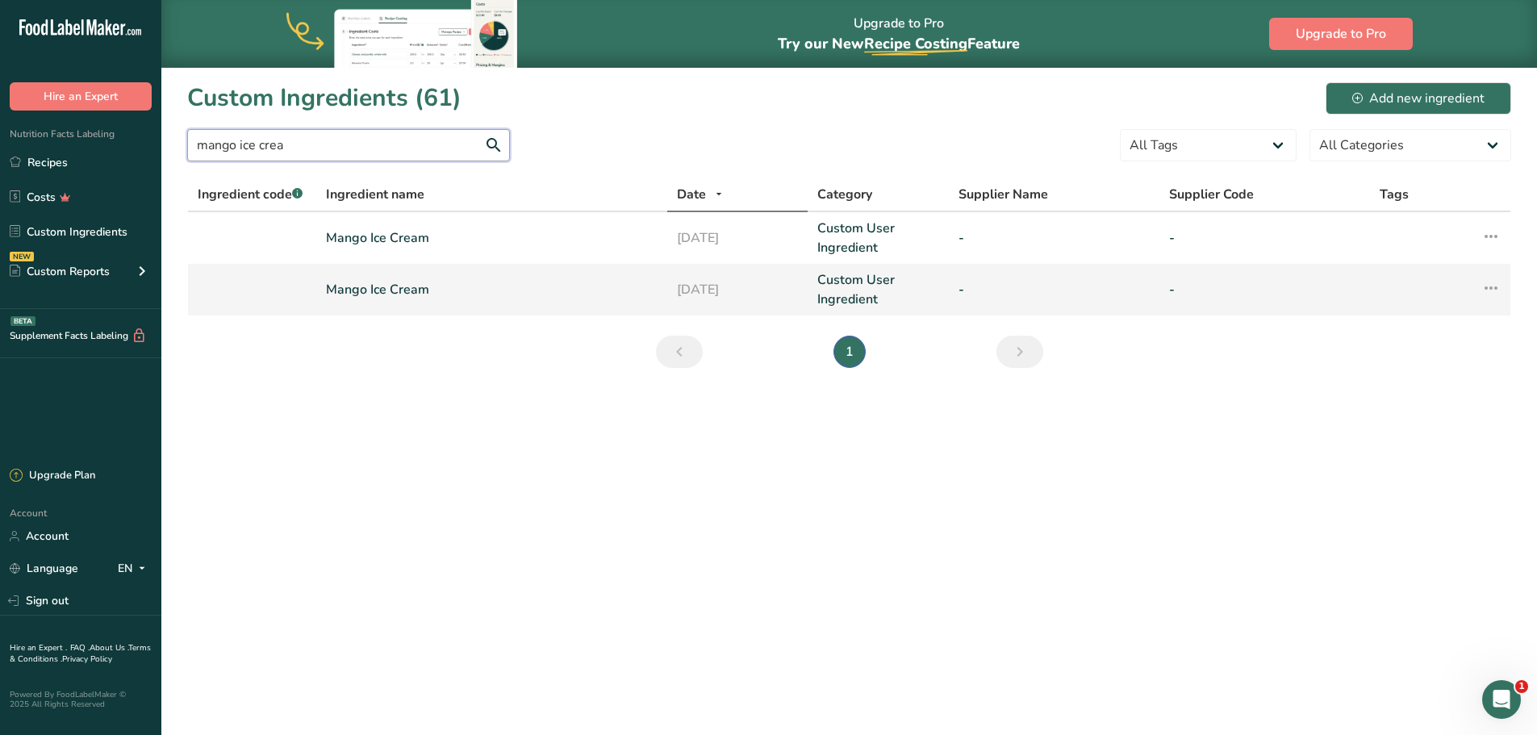
type input "mango ice crea"
click at [1485, 286] on icon at bounding box center [1491, 288] width 19 height 29
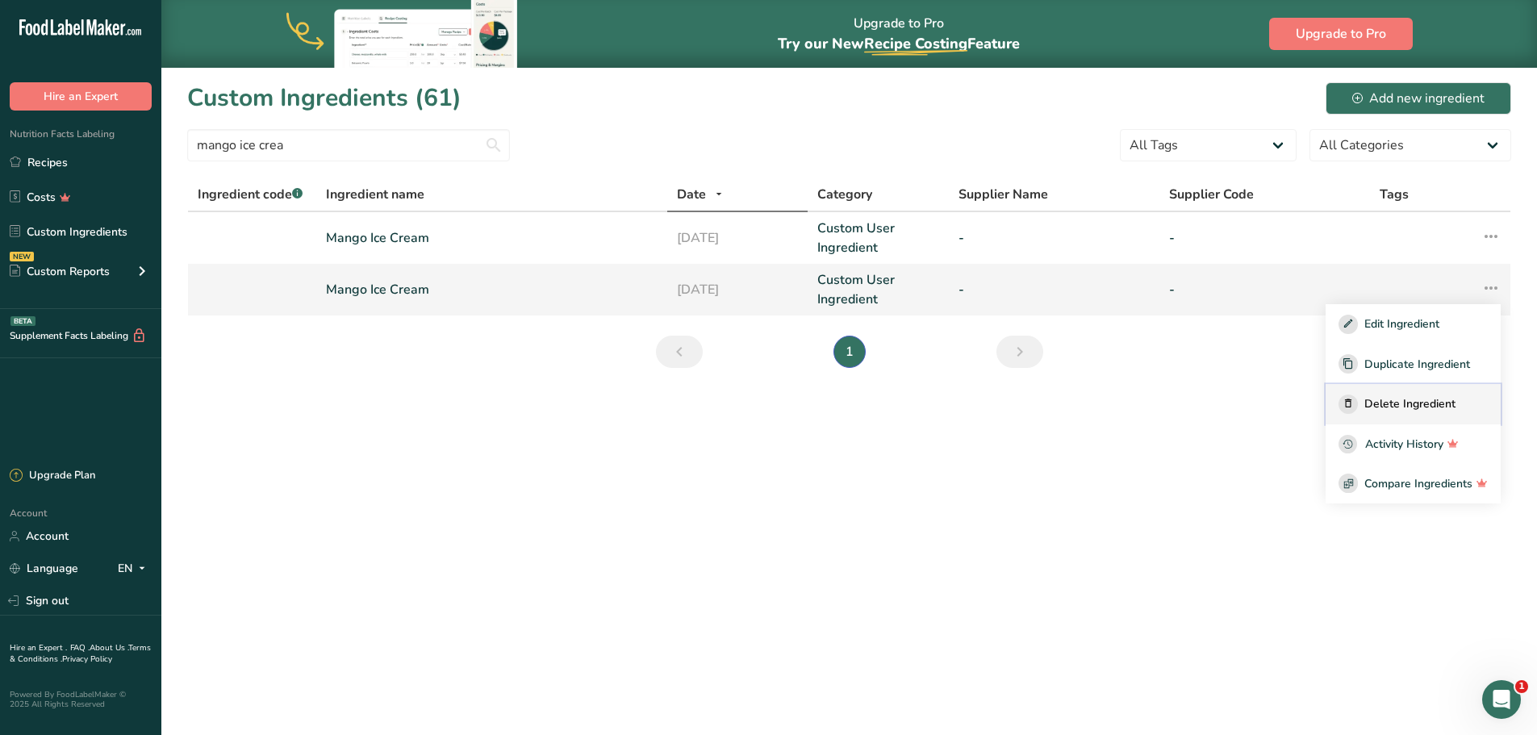
click at [1455, 401] on span "Delete Ingredient" at bounding box center [1410, 403] width 91 height 17
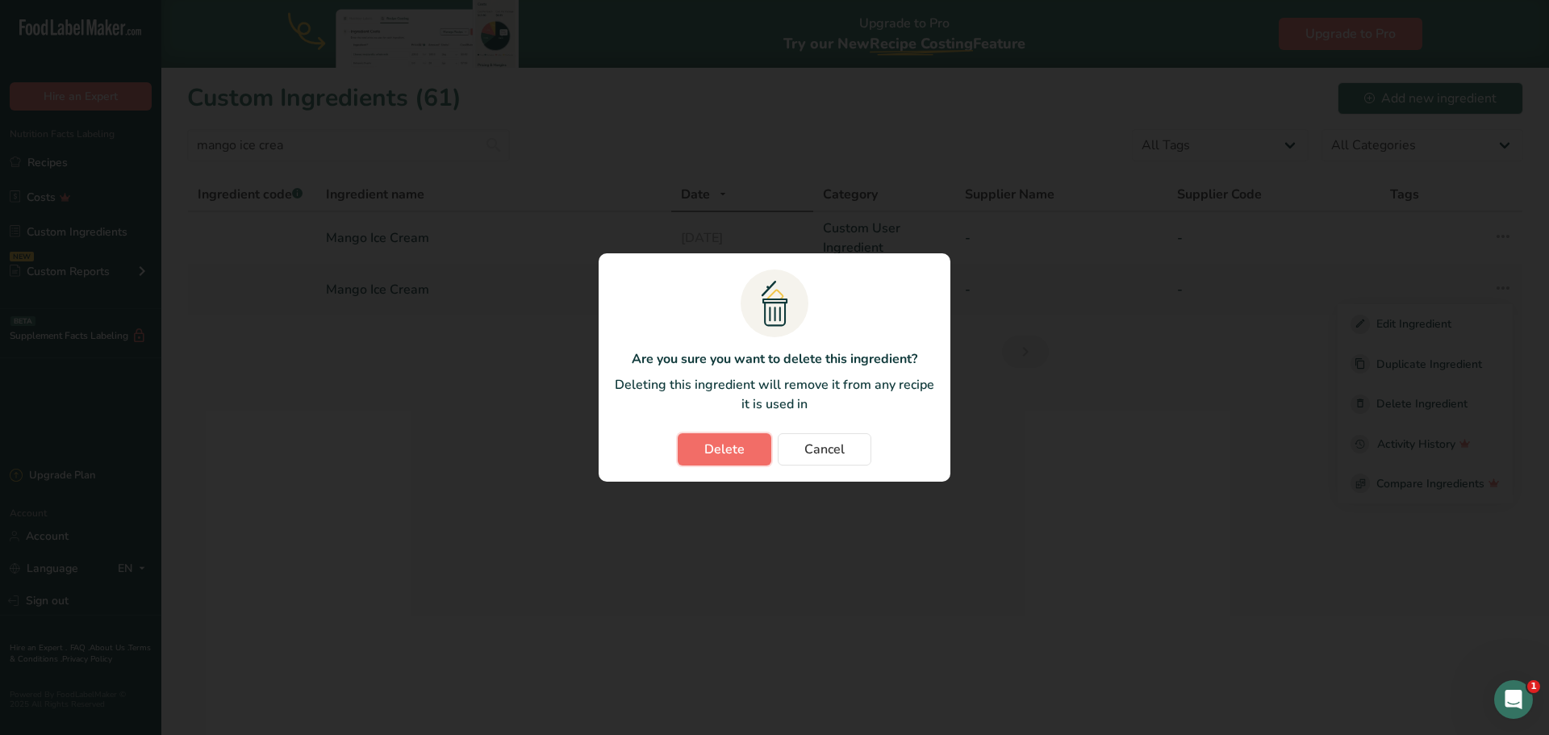
click at [759, 441] on button "Delete" at bounding box center [725, 449] width 94 height 32
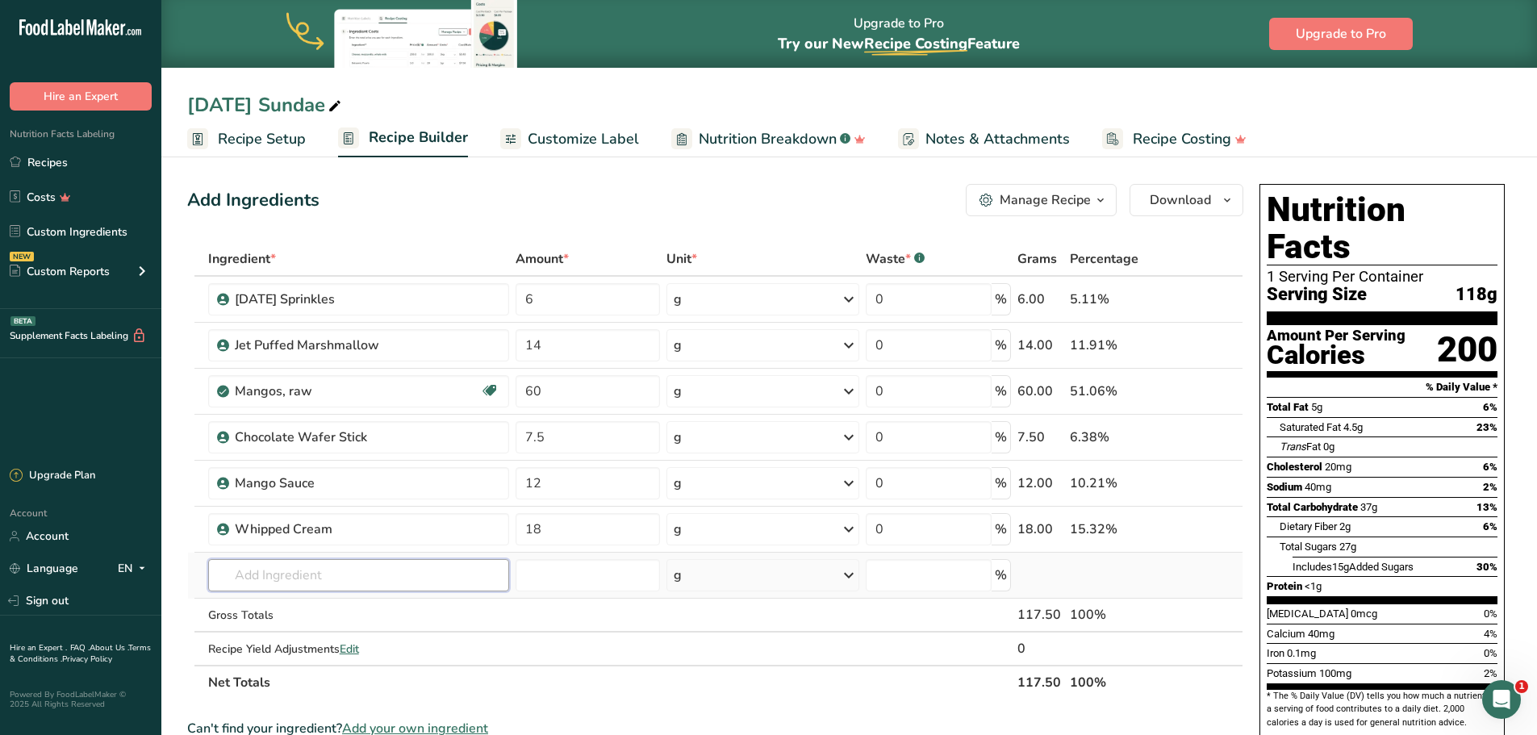
click at [362, 572] on input "text" at bounding box center [358, 575] width 301 height 32
type input "mango ice crea"
click at [364, 520] on div "Mango Ice Cream" at bounding box center [345, 519] width 249 height 17
type input "Mango Ice Cream"
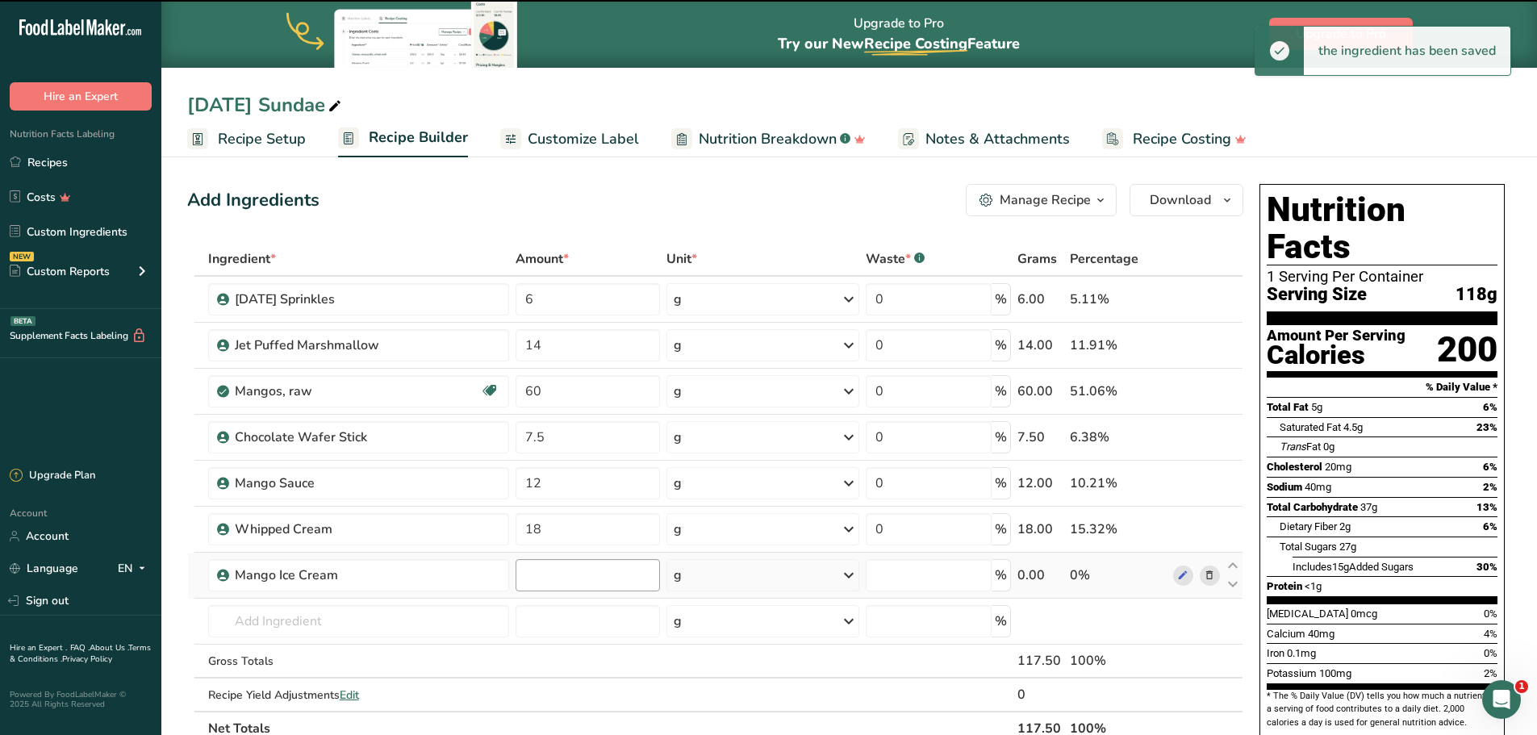
type input "0"
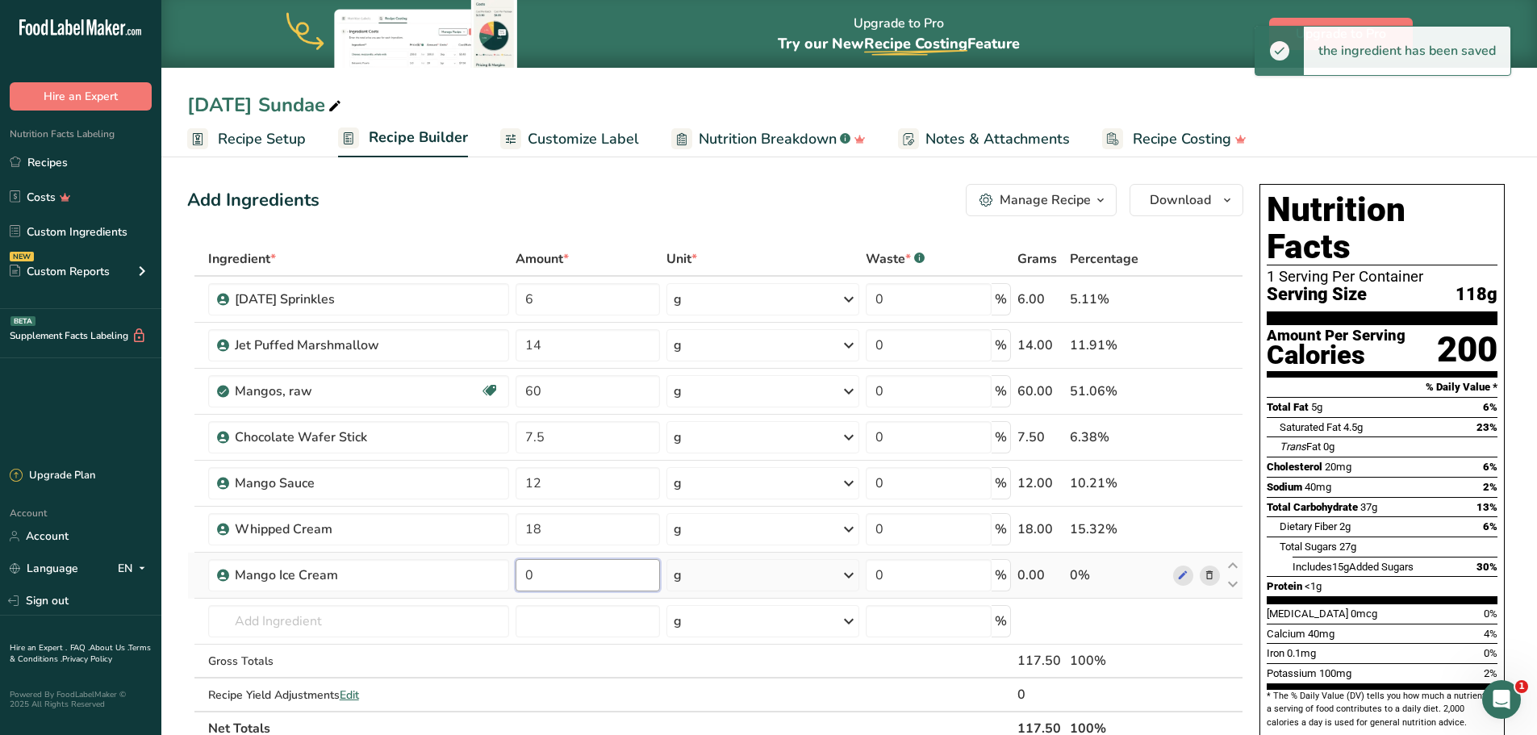
click at [636, 583] on input "0" at bounding box center [588, 575] width 145 height 32
